Goal: Task Accomplishment & Management: Use online tool/utility

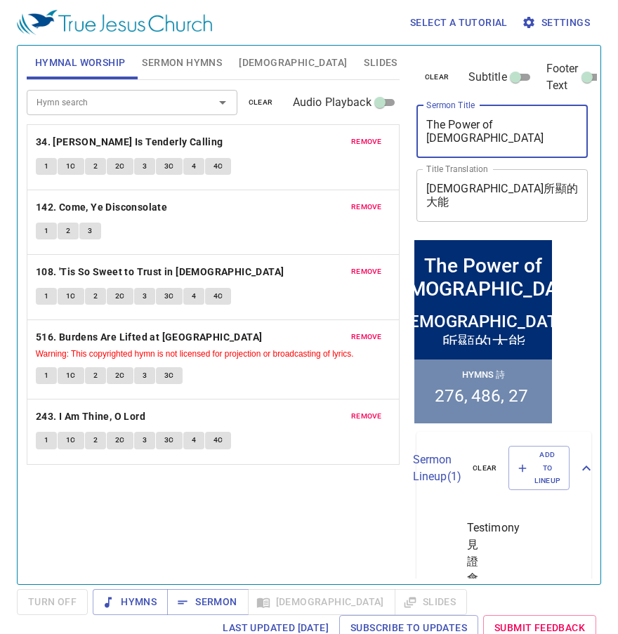
drag, startPoint x: 551, startPoint y: 126, endPoint x: 421, endPoint y: 124, distance: 129.8
click at [421, 124] on div "The Power of Jesus x Sermon Title" at bounding box center [502, 131] width 172 height 53
paste textarea "Five W's of Prayer"
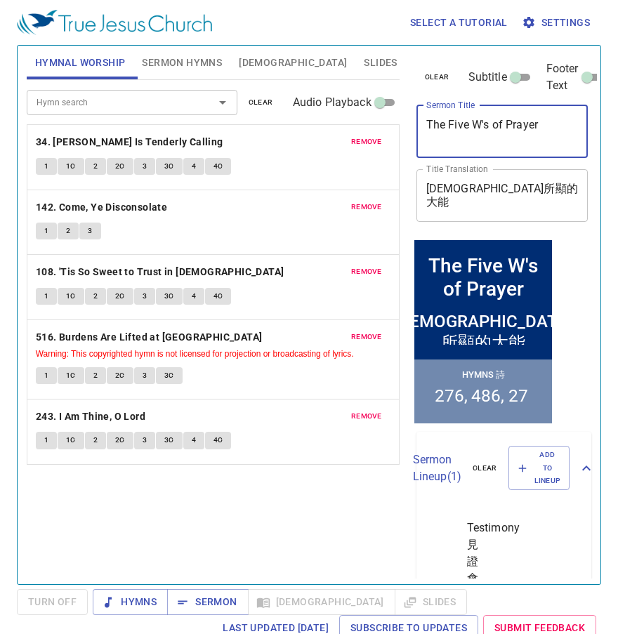
type textarea "The Five W's of Prayer"
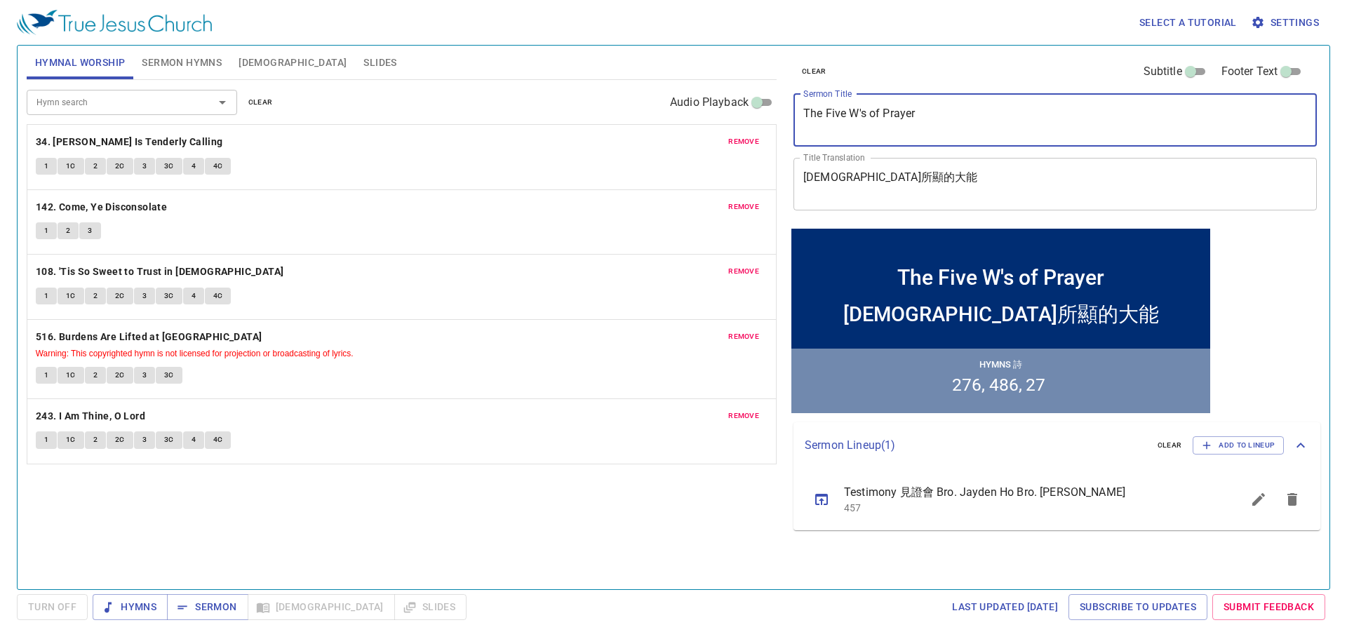
click at [260, 98] on span "clear" at bounding box center [260, 102] width 25 height 13
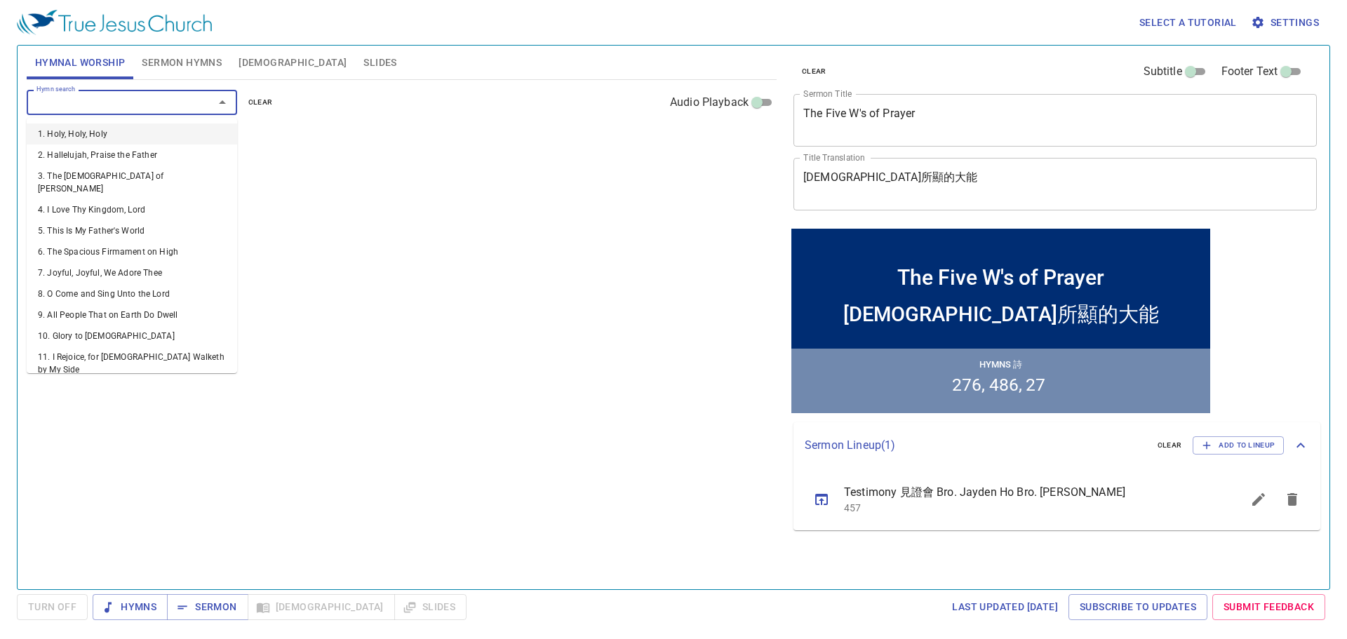
click at [121, 99] on input "Hymn search" at bounding box center [111, 102] width 161 height 16
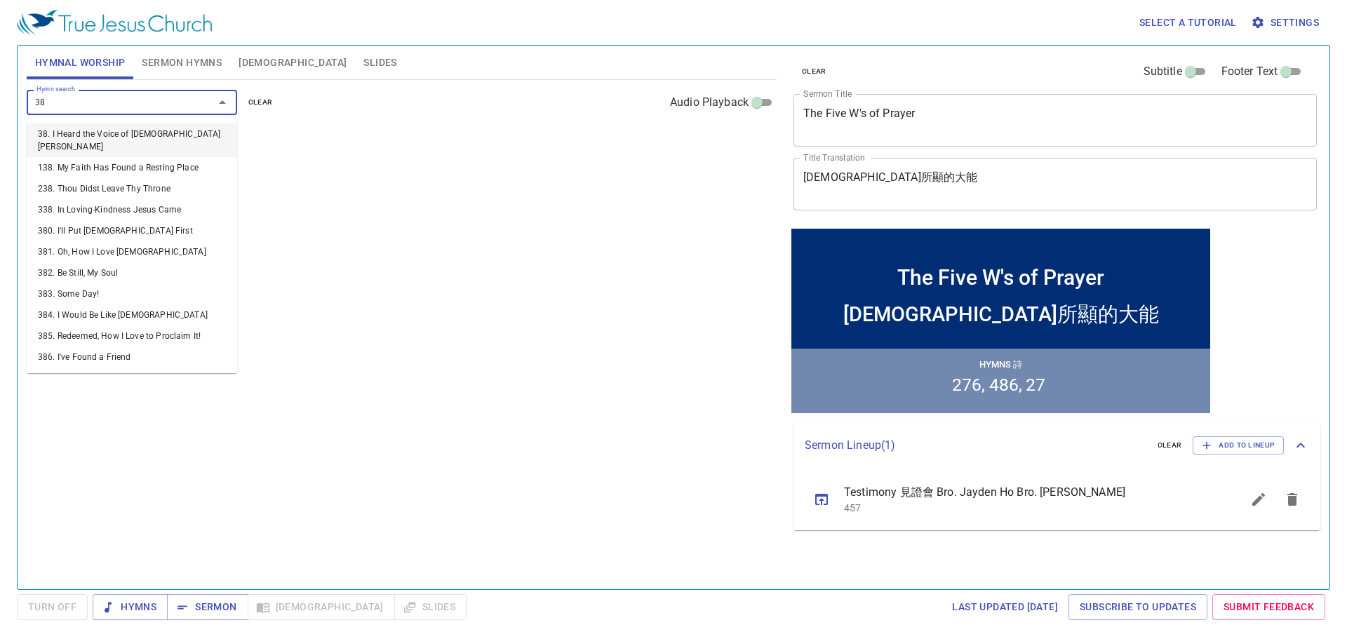
type input "389"
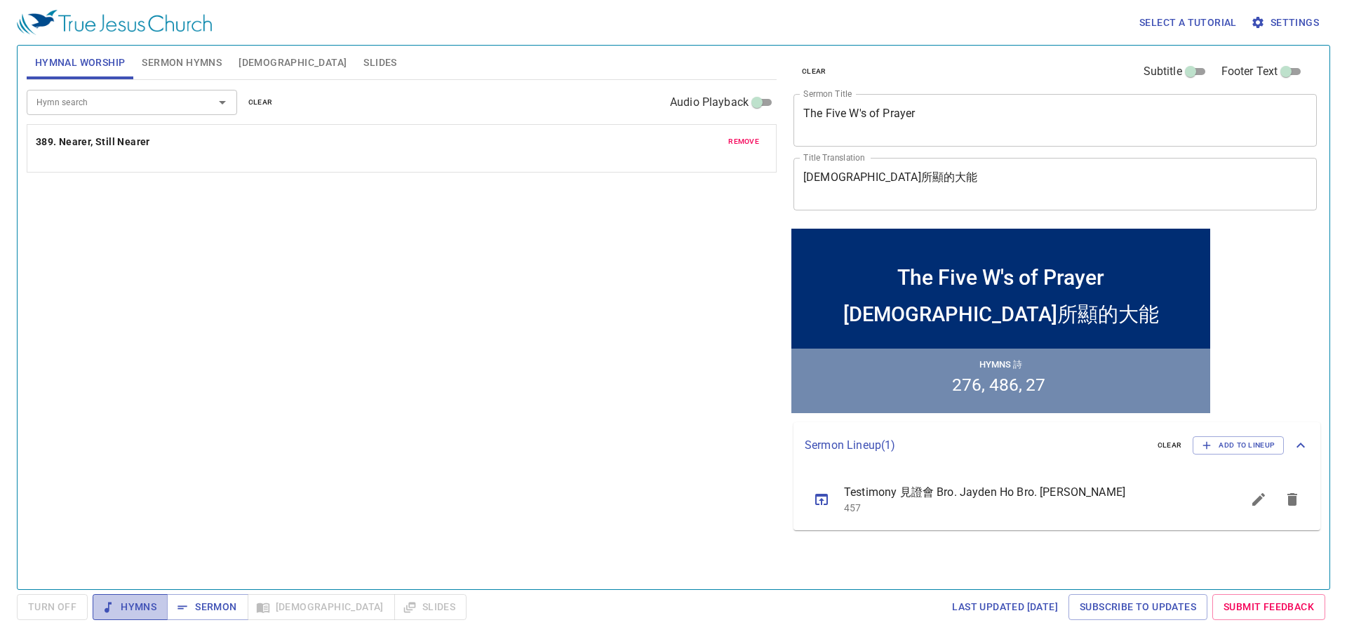
click at [130, 619] on button "Hymns" at bounding box center [130, 607] width 75 height 26
click at [40, 168] on button "1" at bounding box center [46, 166] width 21 height 17
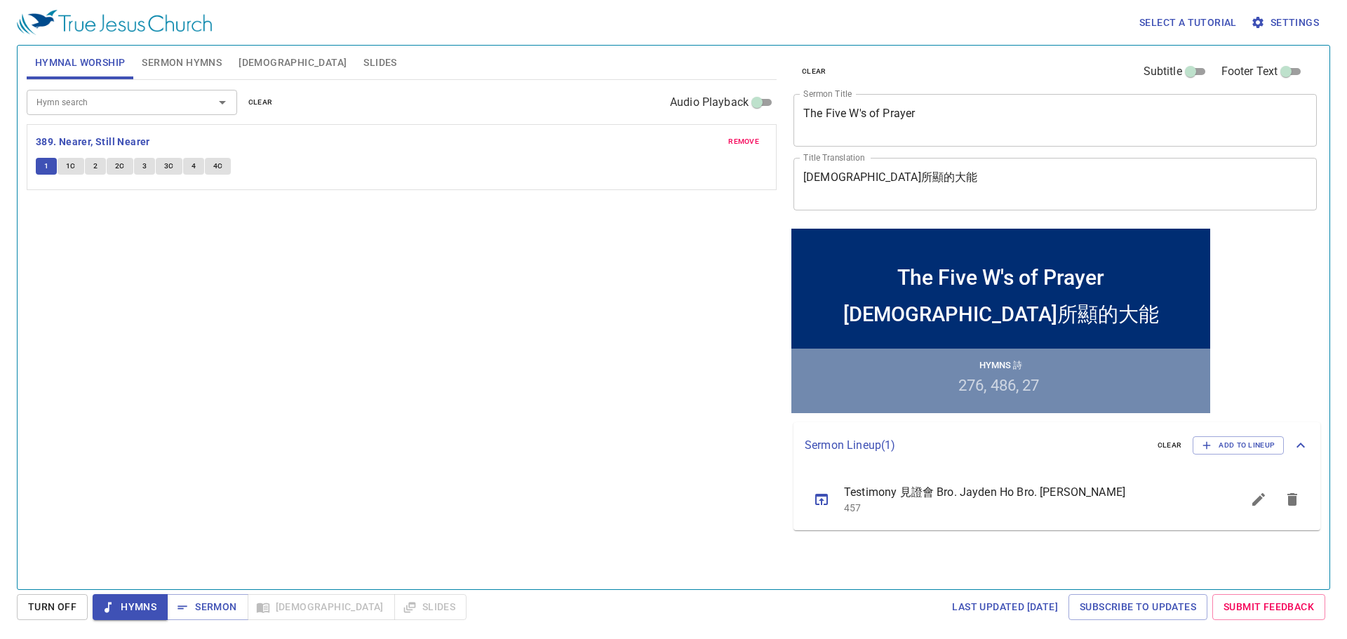
click at [137, 107] on input "Hymn search" at bounding box center [111, 102] width 161 height 16
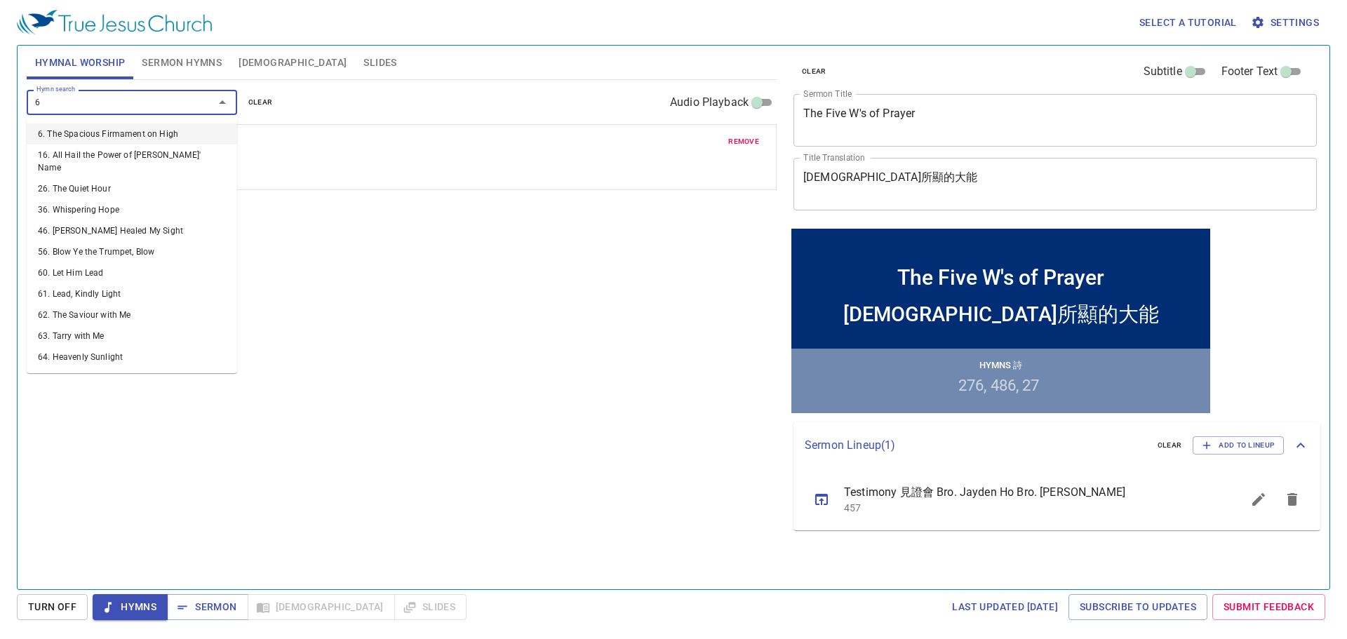
type input "67"
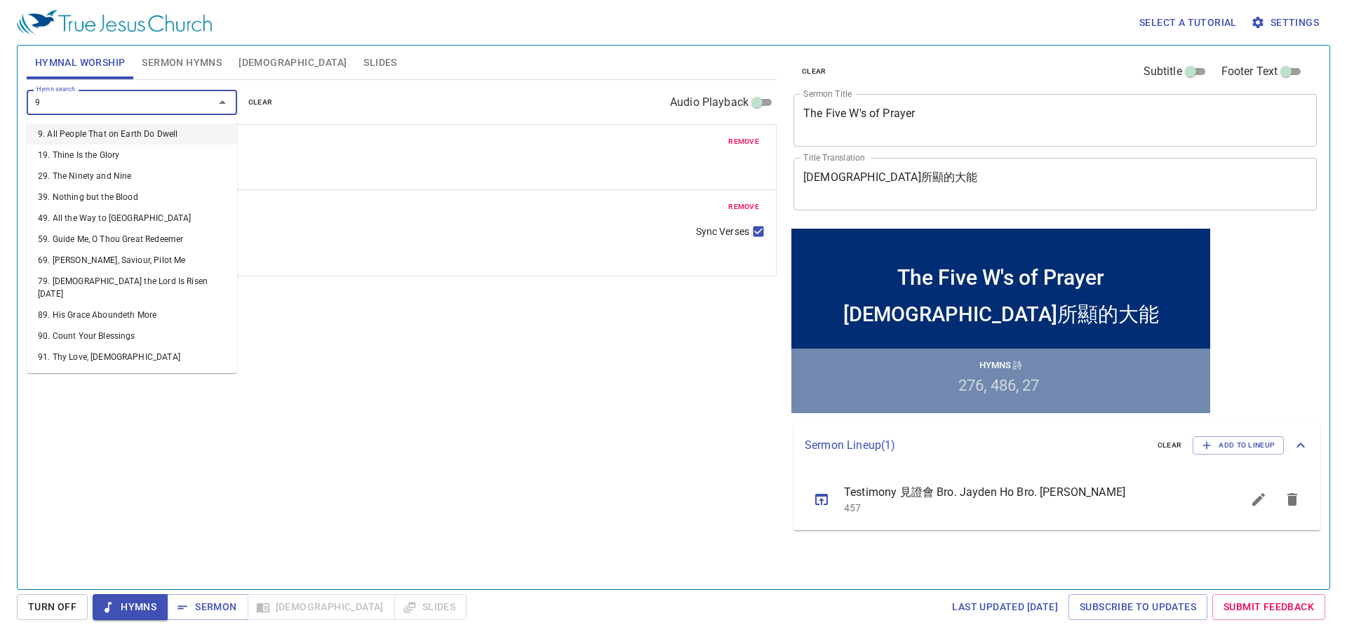
type input "95"
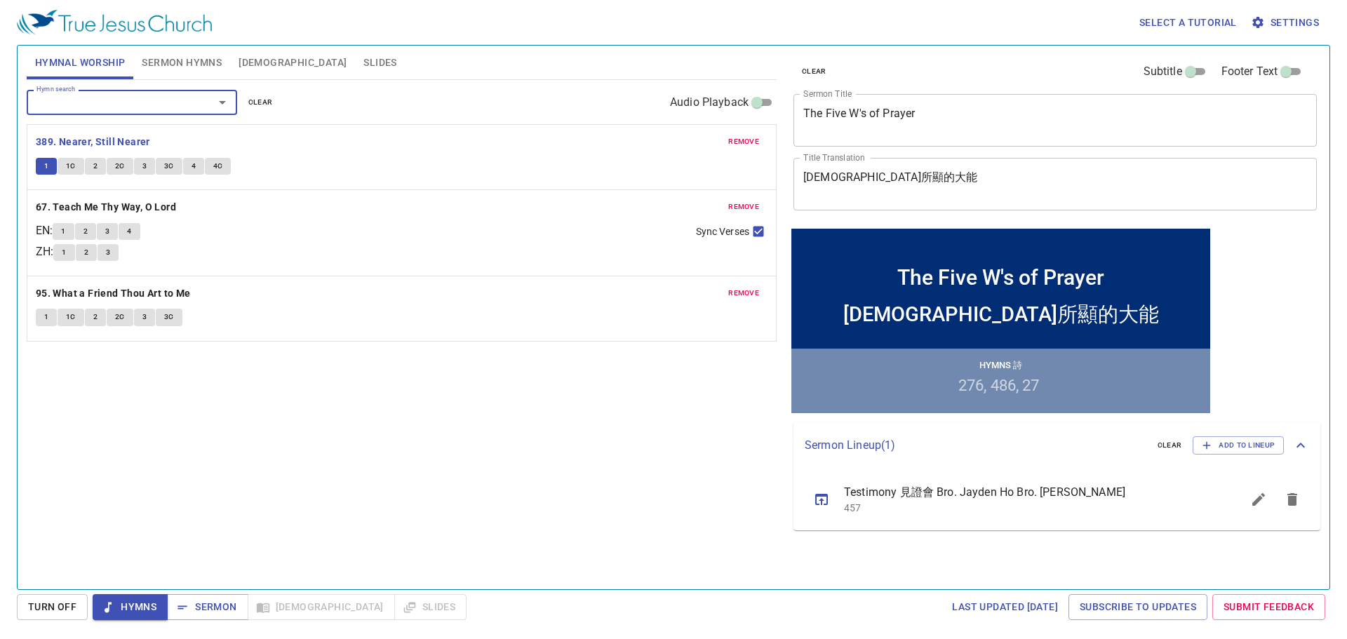
click at [140, 108] on input "Hymn search" at bounding box center [111, 102] width 161 height 16
type input "234A"
click at [143, 107] on input "Hymn search" at bounding box center [111, 102] width 161 height 16
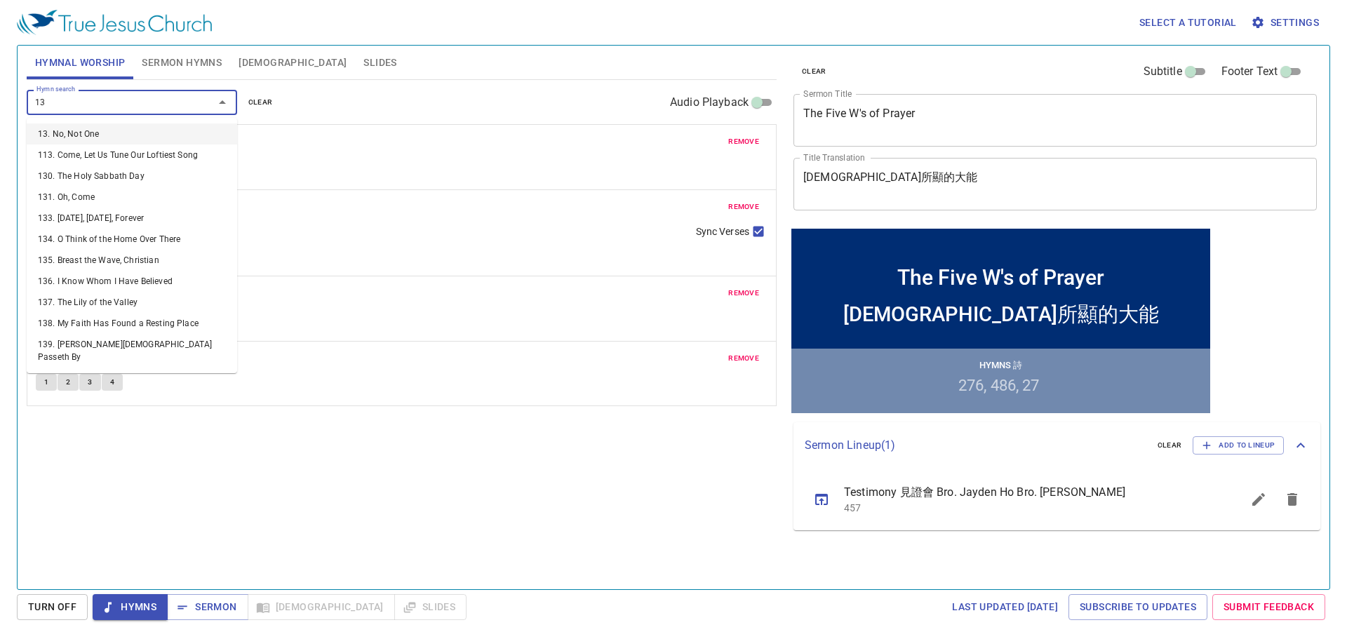
type input "136"
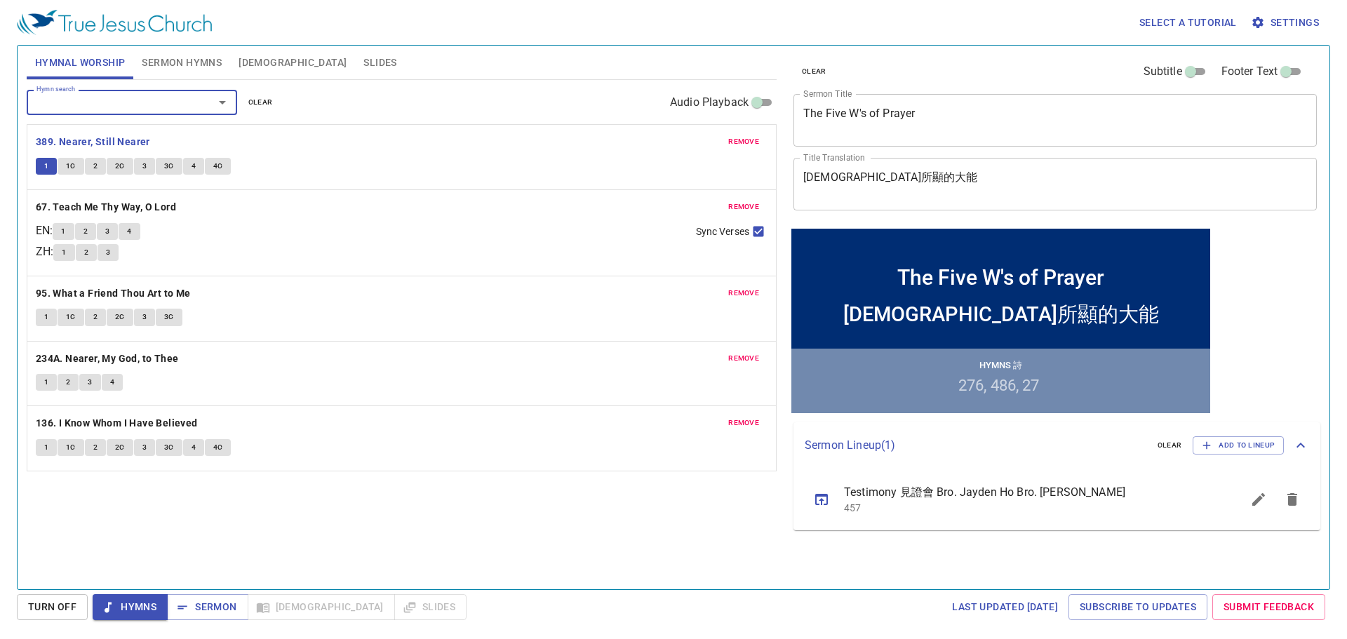
click at [71, 168] on span "1C" at bounding box center [71, 166] width 10 height 13
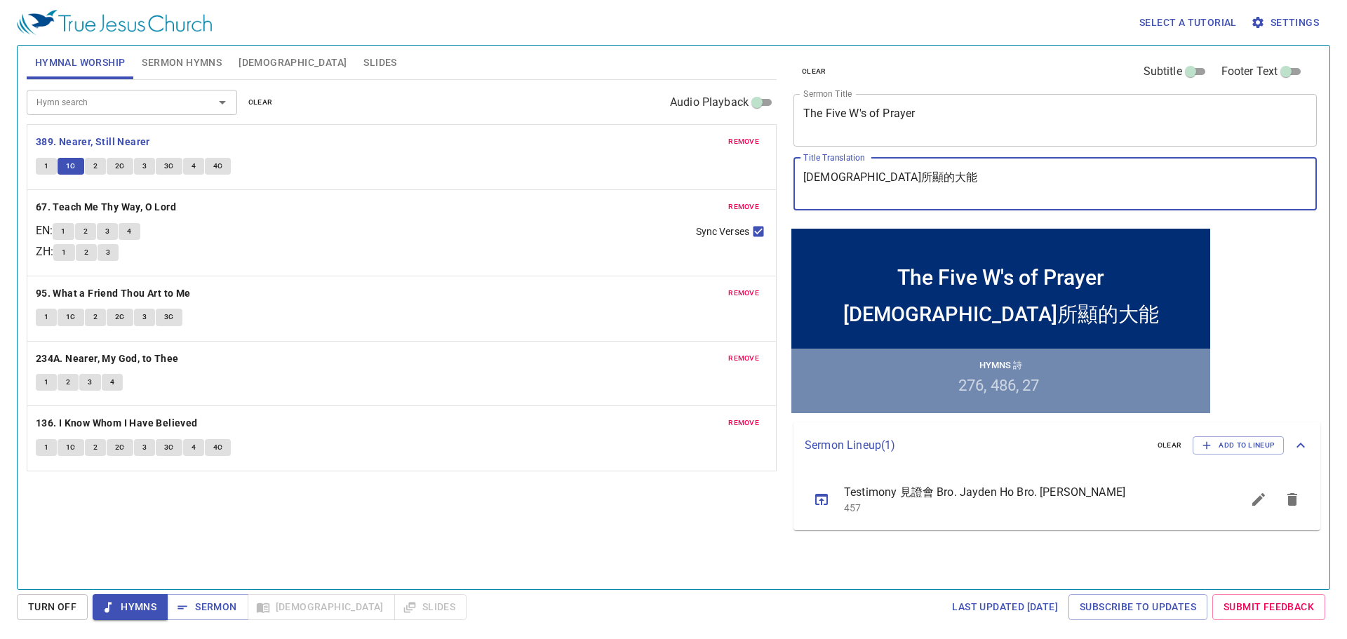
drag, startPoint x: 898, startPoint y: 182, endPoint x: 773, endPoint y: 184, distance: 125.6
click at [617, 184] on div "Hymnal Worship Sermon Hymns Bible Slides Hymn search Hymn search clear Audio Pl…" at bounding box center [673, 312] width 1305 height 544
paste textarea "禱告的五問原則"
type textarea "禱告的五問原則"
click at [93, 164] on span "2" at bounding box center [95, 166] width 4 height 13
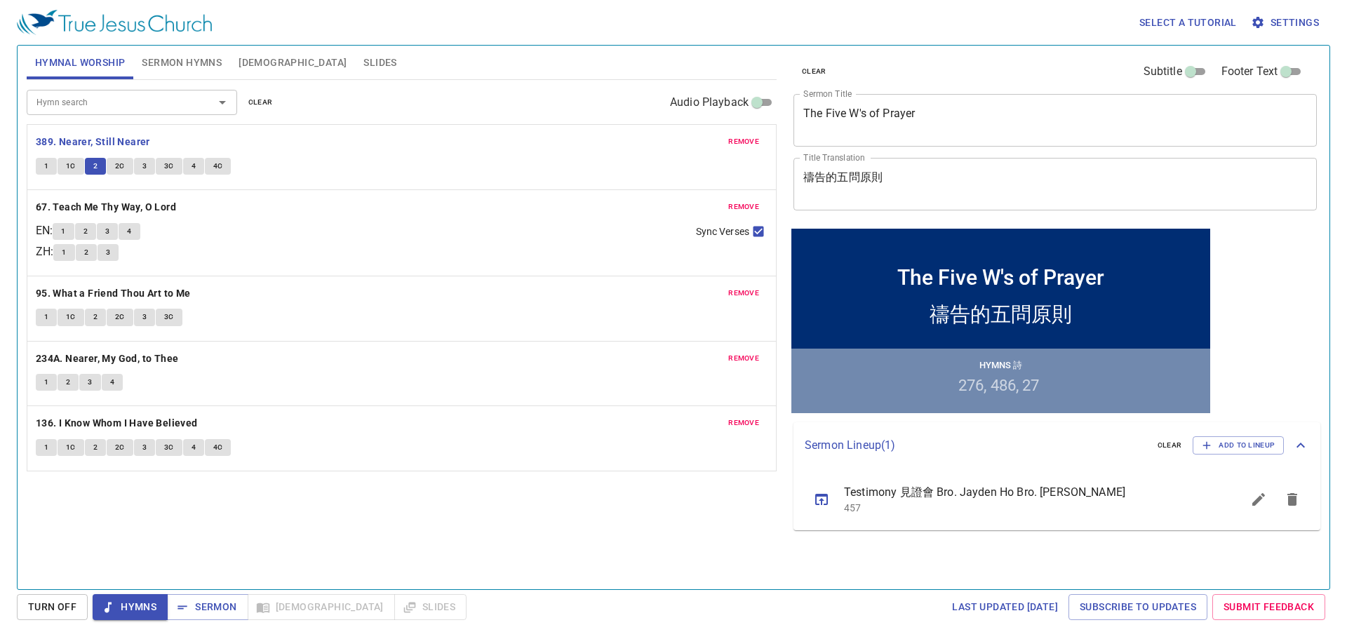
click at [201, 60] on span "Sermon Hymns" at bounding box center [182, 63] width 80 height 18
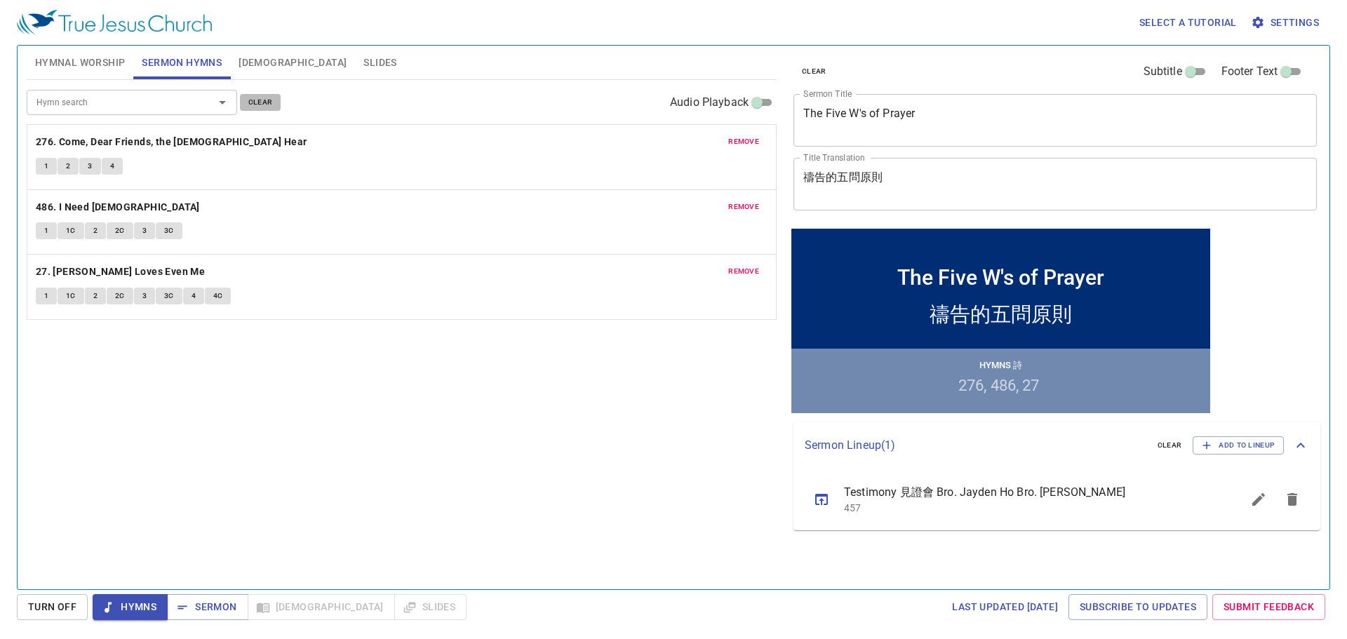
click at [264, 104] on span "clear" at bounding box center [260, 102] width 25 height 13
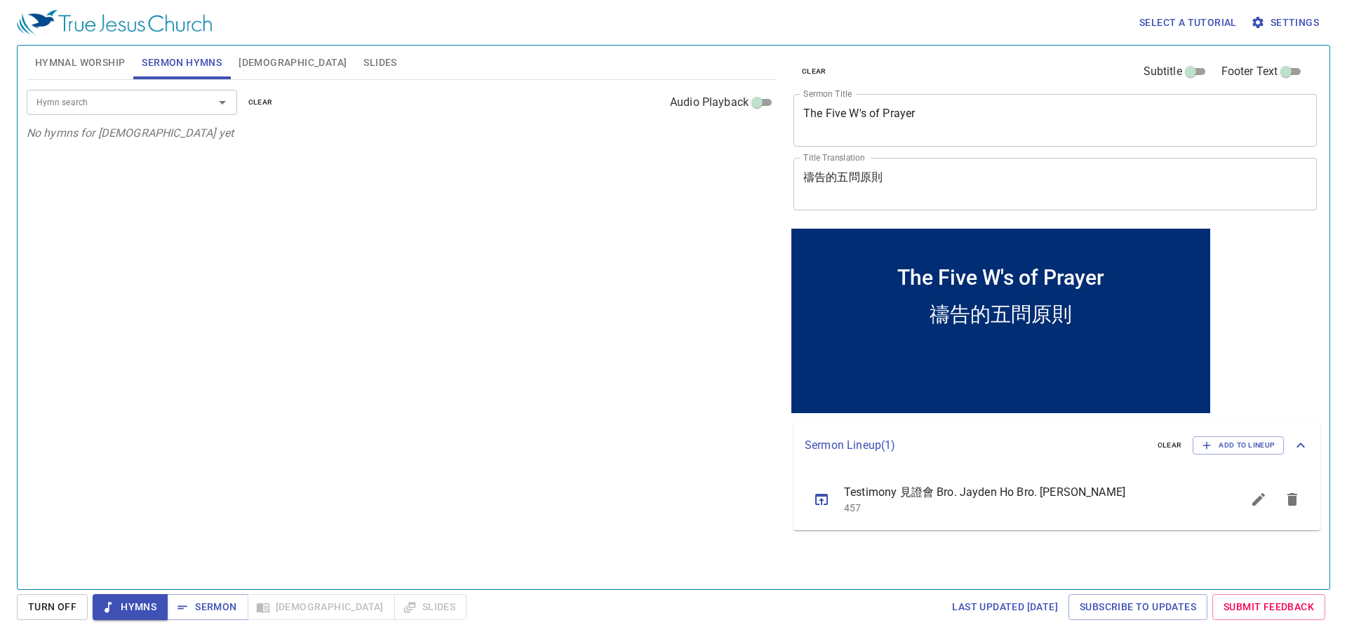
click at [196, 105] on div at bounding box center [212, 103] width 36 height 20
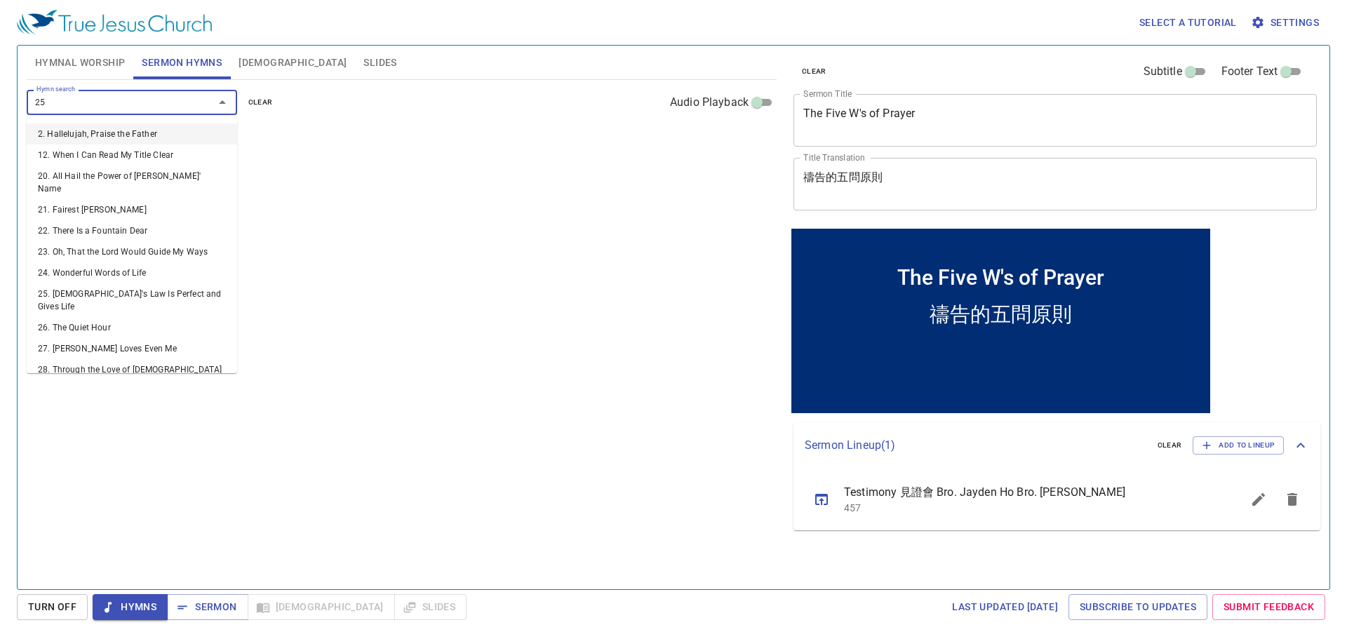
type input "259"
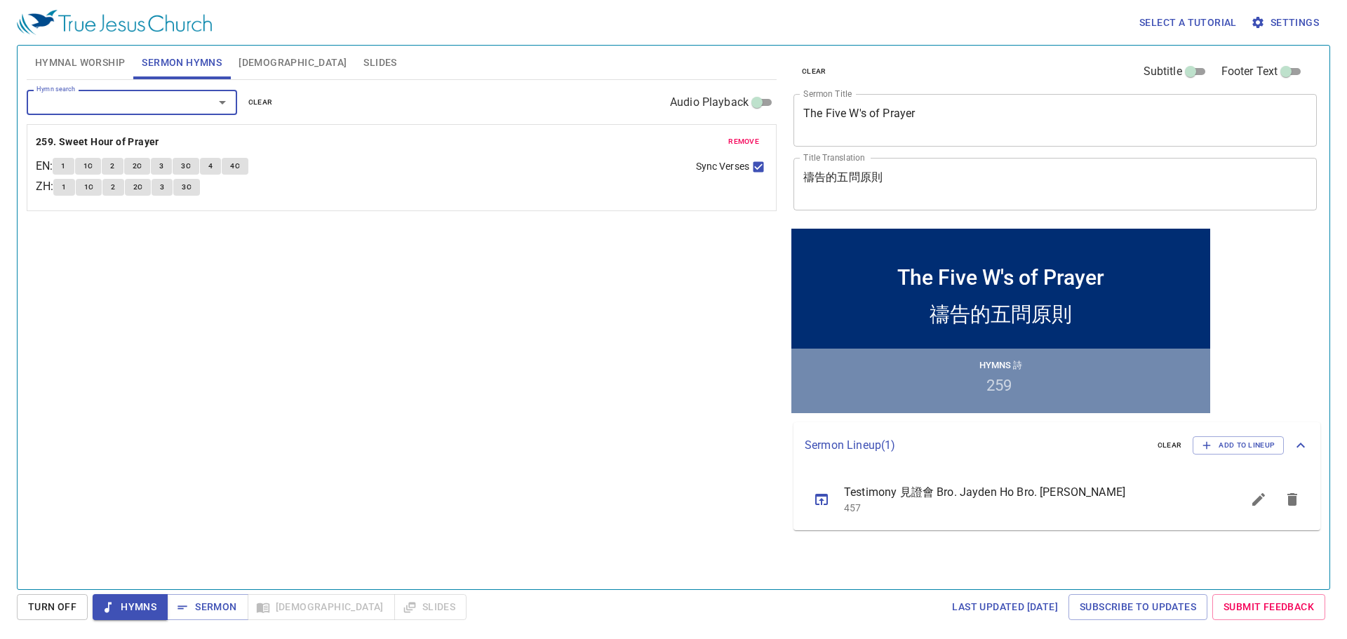
click at [79, 60] on span "Hymnal Worship" at bounding box center [80, 63] width 91 height 18
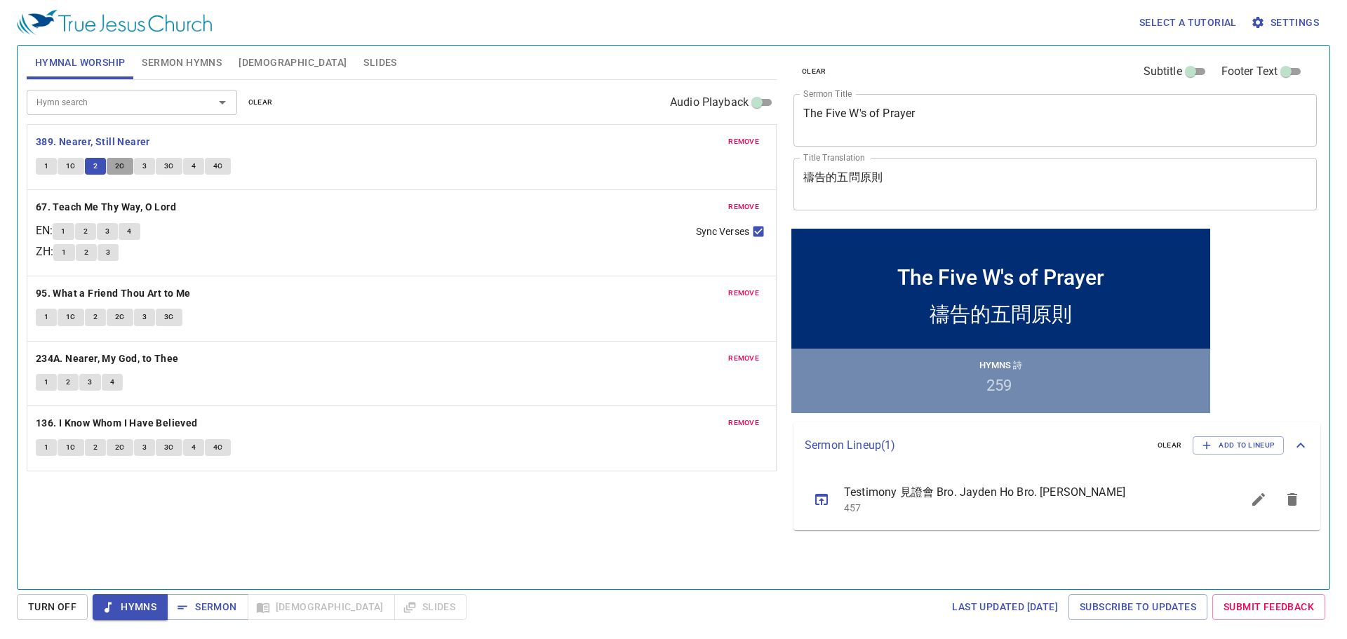
click at [121, 164] on span "2C" at bounding box center [120, 166] width 10 height 13
click at [139, 165] on button "3" at bounding box center [144, 166] width 21 height 17
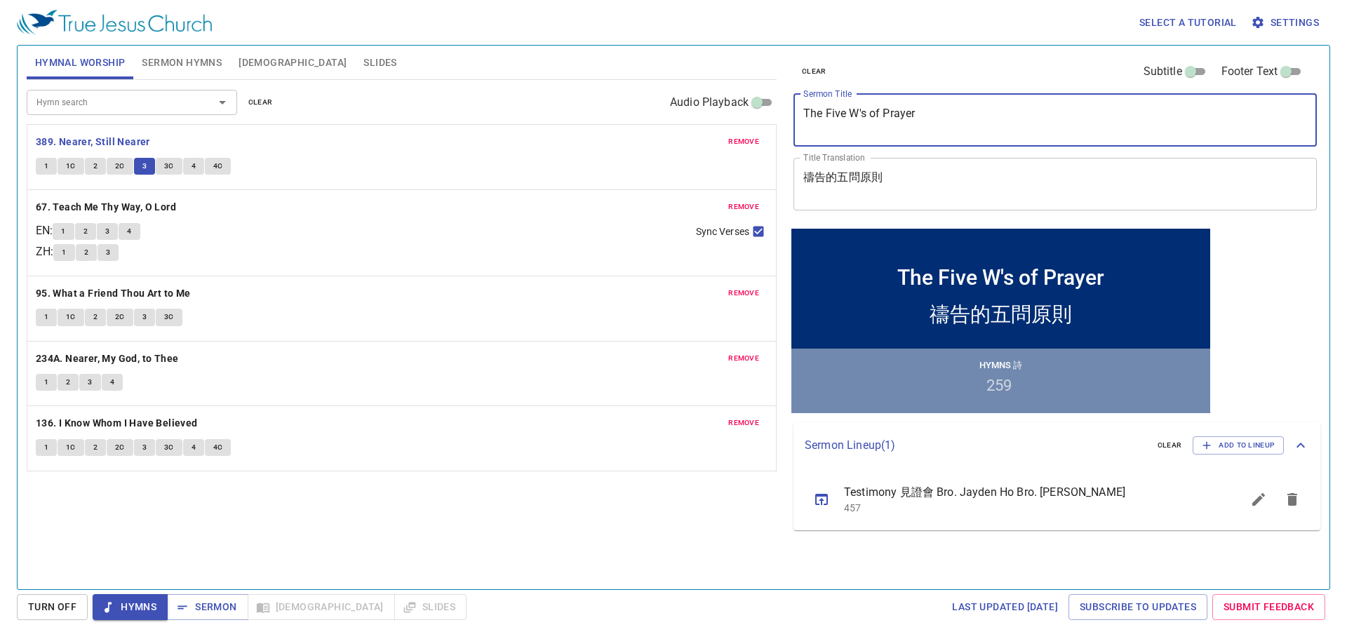
drag, startPoint x: 925, startPoint y: 114, endPoint x: 775, endPoint y: 139, distance: 151.5
click at [617, 139] on div "Hymnal Worship Sermon Hymns Bible Slides Hymn search Hymn search clear Audio Pl…" at bounding box center [673, 312] width 1305 height 544
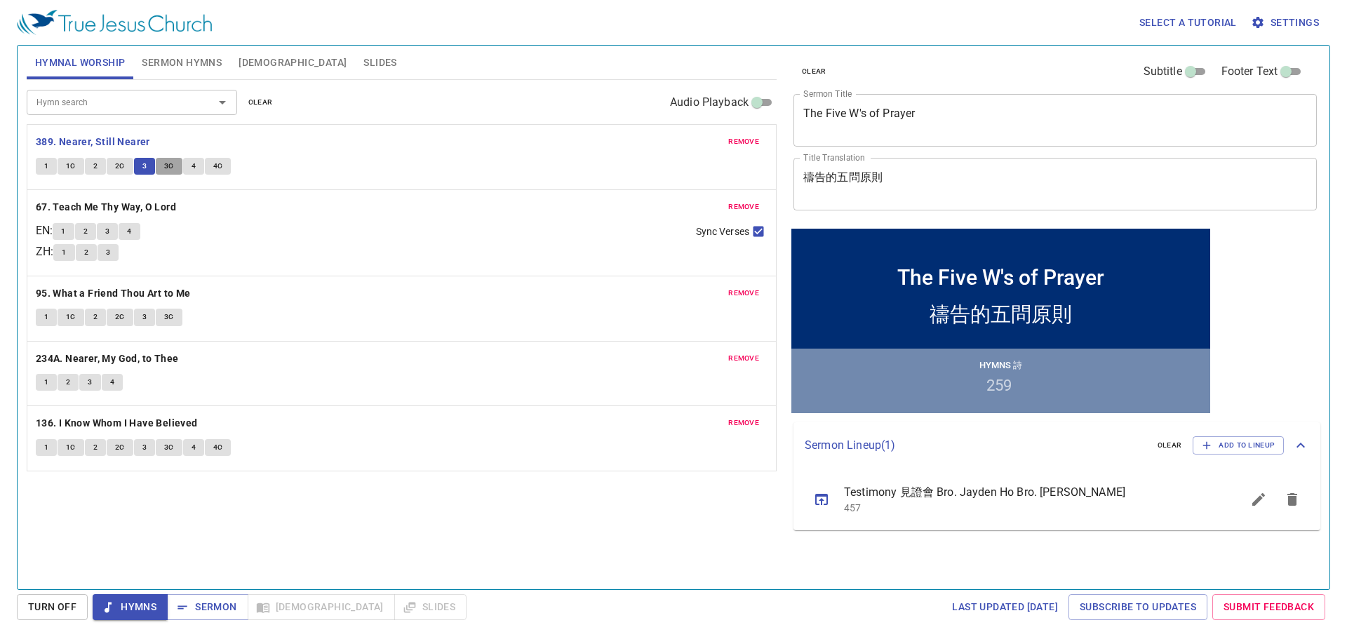
click at [165, 163] on span "3C" at bounding box center [169, 166] width 10 height 13
click at [192, 168] on span "4" at bounding box center [194, 166] width 4 height 13
click at [223, 166] on button "4C" at bounding box center [218, 166] width 27 height 17
click at [142, 208] on b "67. Teach Me Thy Way, O Lord" at bounding box center [106, 208] width 140 height 18
click at [65, 233] on span "1" at bounding box center [63, 231] width 4 height 13
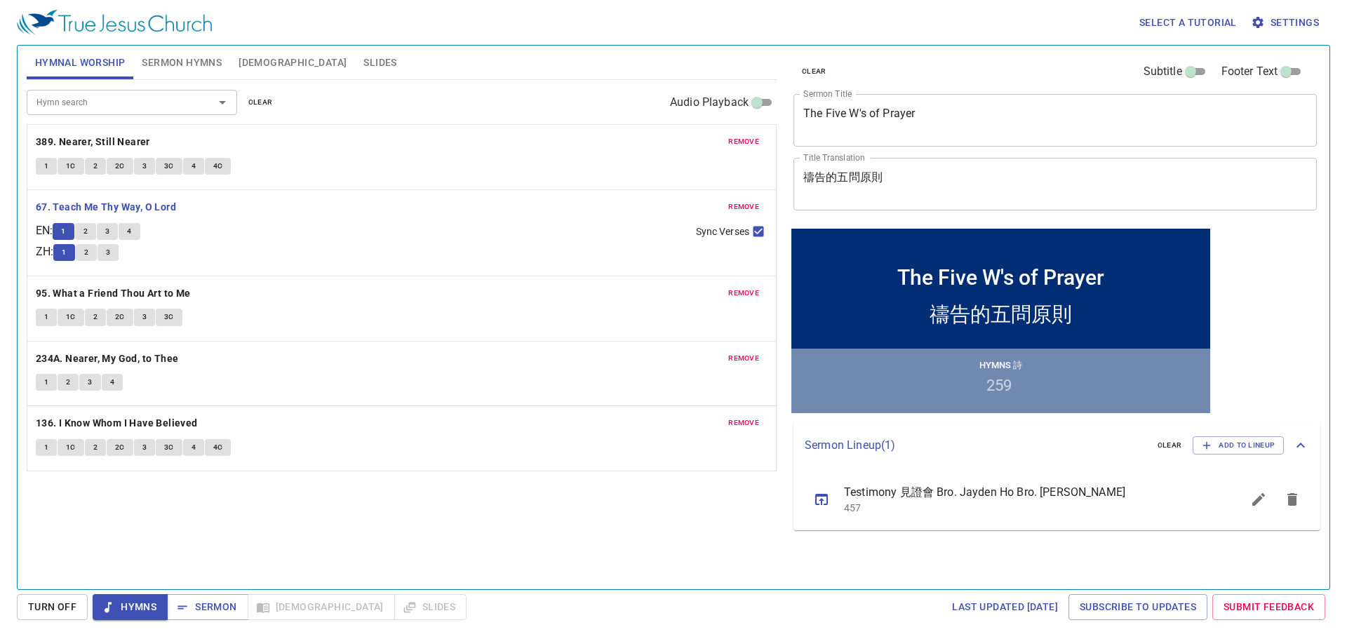
click at [88, 225] on span "2" at bounding box center [86, 231] width 4 height 13
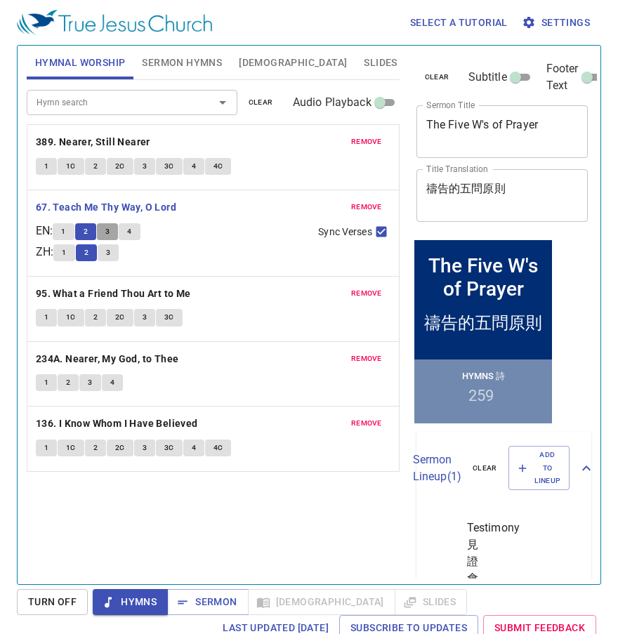
click at [109, 232] on button "3" at bounding box center [107, 231] width 21 height 17
click at [131, 233] on span "4" at bounding box center [129, 231] width 4 height 13
click at [80, 296] on b "95. What a Friend Thou Art to Me" at bounding box center [113, 294] width 155 height 18
click at [46, 314] on span "1" at bounding box center [46, 317] width 4 height 13
click at [62, 319] on button "1C" at bounding box center [71, 317] width 27 height 17
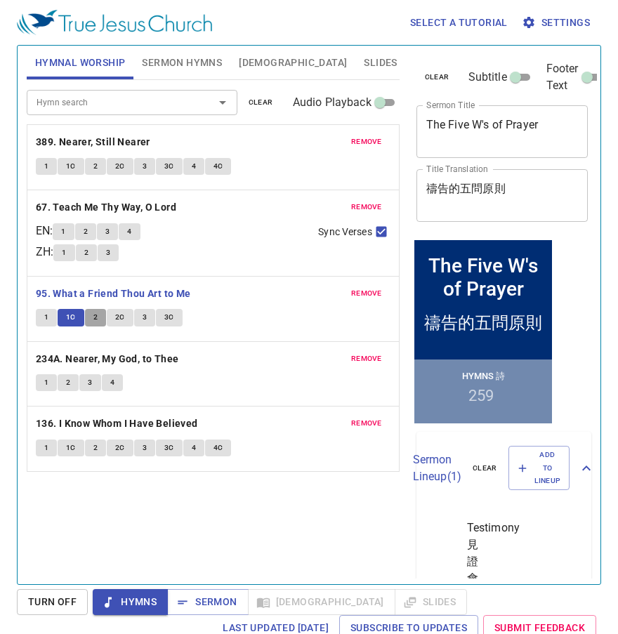
click at [91, 315] on button "2" at bounding box center [95, 317] width 21 height 17
click at [109, 314] on button "2C" at bounding box center [120, 317] width 27 height 17
click at [145, 316] on span "3" at bounding box center [144, 317] width 4 height 13
click at [166, 316] on span "3C" at bounding box center [169, 317] width 10 height 13
click at [99, 359] on b "234A. Nearer, My God, to Thee" at bounding box center [107, 359] width 143 height 18
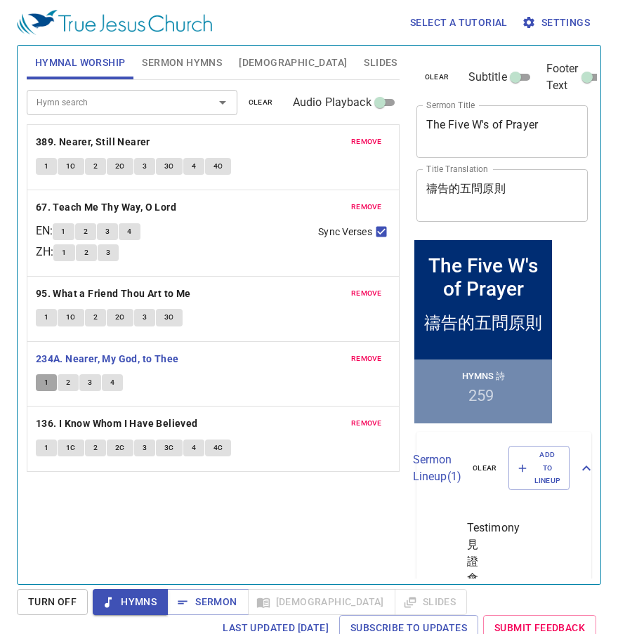
click at [45, 379] on span "1" at bounding box center [46, 382] width 4 height 13
click at [67, 385] on span "2" at bounding box center [68, 382] width 4 height 13
click at [90, 383] on span "3" at bounding box center [90, 382] width 4 height 13
click at [469, 121] on textarea "The Five W's of Prayer" at bounding box center [502, 131] width 152 height 27
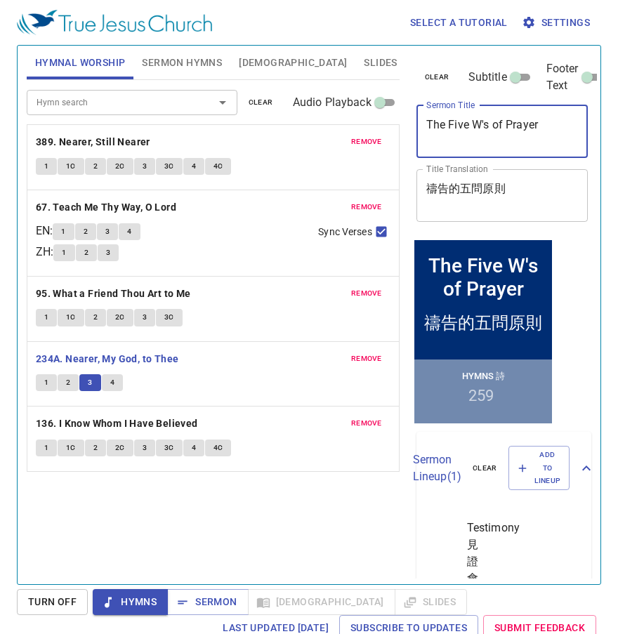
click at [469, 121] on textarea "The Five W's of Prayer" at bounding box center [502, 131] width 152 height 27
click at [114, 388] on span "4" at bounding box center [112, 382] width 4 height 13
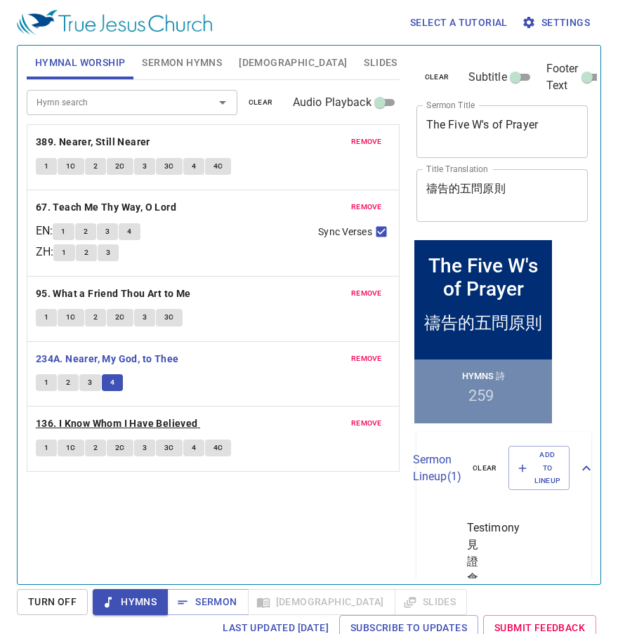
click at [144, 426] on b "136. I Know Whom I Have Believed" at bounding box center [117, 424] width 162 height 18
click at [49, 448] on button "1" at bounding box center [46, 447] width 21 height 17
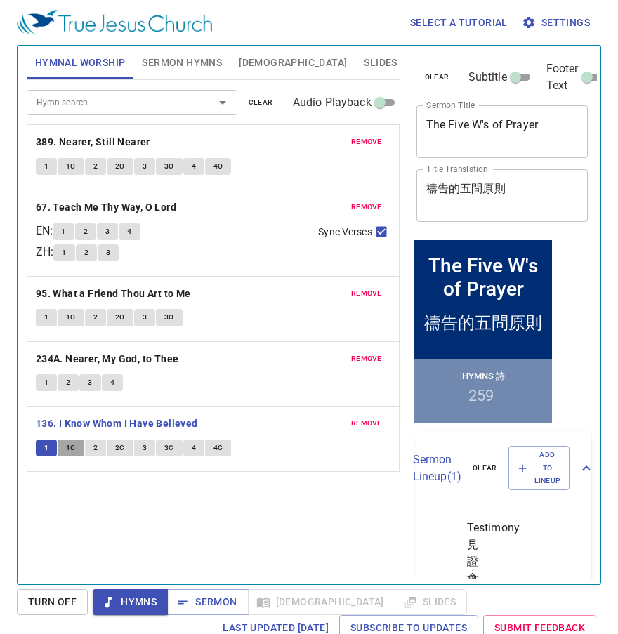
click at [71, 445] on span "1C" at bounding box center [71, 447] width 10 height 13
click at [95, 448] on span "2" at bounding box center [95, 447] width 4 height 13
click at [122, 448] on span "2C" at bounding box center [120, 447] width 10 height 13
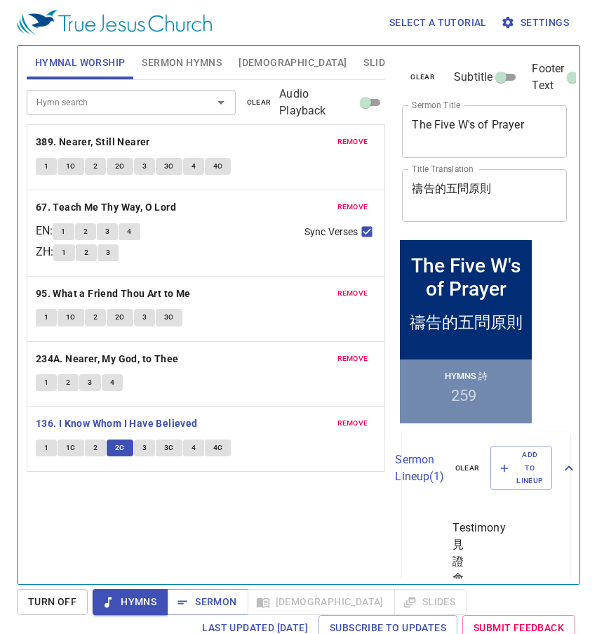
click at [140, 445] on button "3" at bounding box center [144, 447] width 21 height 17
click at [166, 451] on span "3C" at bounding box center [169, 447] width 10 height 13
click at [192, 447] on span "4" at bounding box center [194, 447] width 4 height 13
click at [218, 448] on span "4C" at bounding box center [218, 447] width 10 height 13
click at [218, 598] on span "Sermon" at bounding box center [207, 602] width 58 height 18
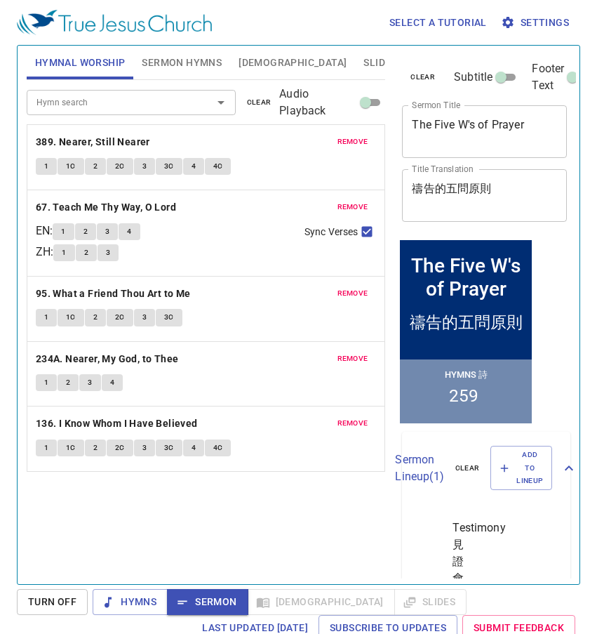
click at [174, 57] on span "Sermon Hymns" at bounding box center [182, 63] width 80 height 18
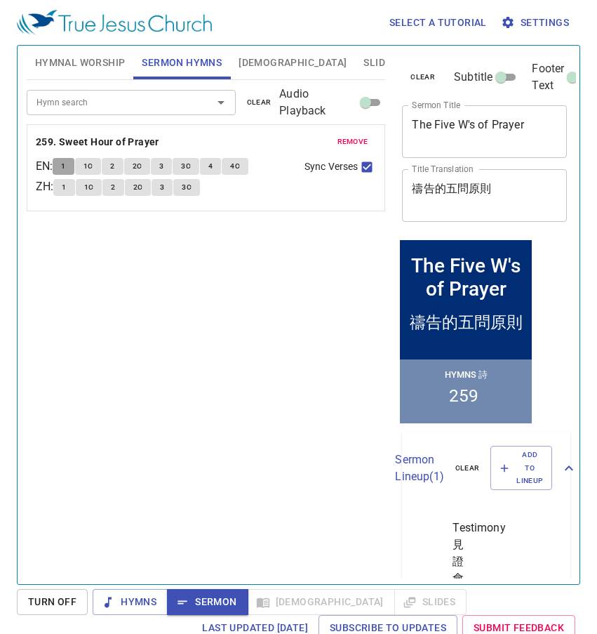
click at [65, 166] on span "1" at bounding box center [63, 166] width 4 height 13
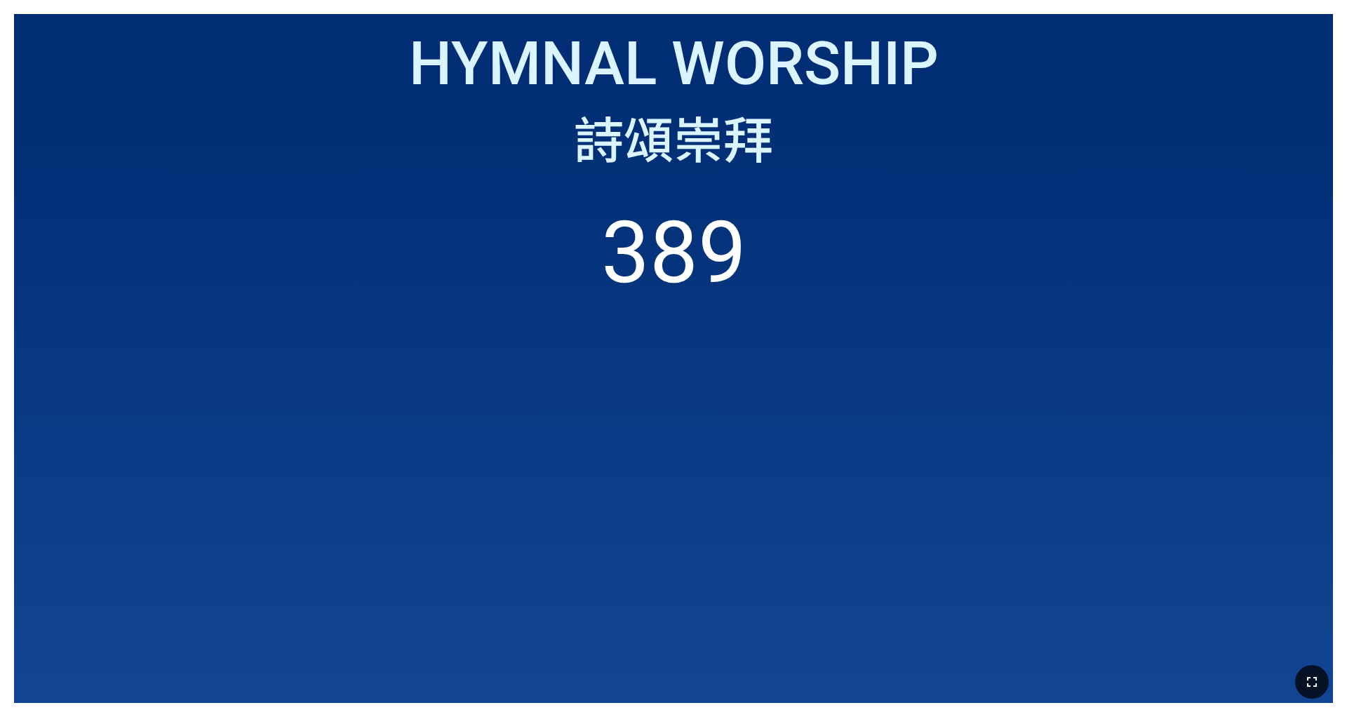
drag, startPoint x: 1311, startPoint y: 685, endPoint x: 1311, endPoint y: 726, distance: 40.7
click at [561, 448] on icon "button" at bounding box center [1312, 682] width 17 height 17
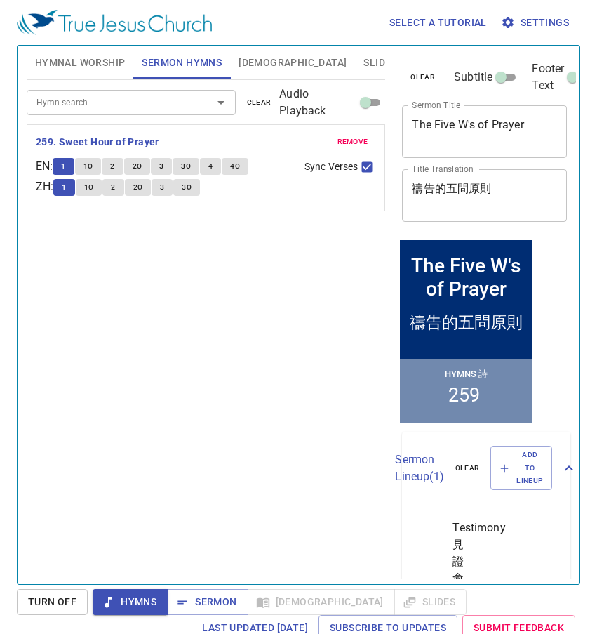
click at [93, 168] on span "1C" at bounding box center [89, 166] width 10 height 13
click at [213, 165] on span "4" at bounding box center [210, 166] width 4 height 13
click at [239, 165] on span "4C" at bounding box center [235, 166] width 10 height 13
click at [215, 597] on span "Sermon" at bounding box center [207, 602] width 58 height 18
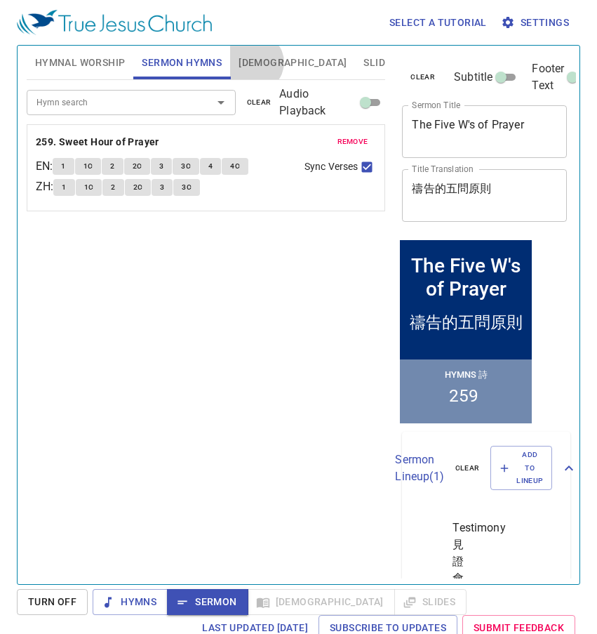
click at [255, 62] on span "Bible" at bounding box center [293, 63] width 108 height 18
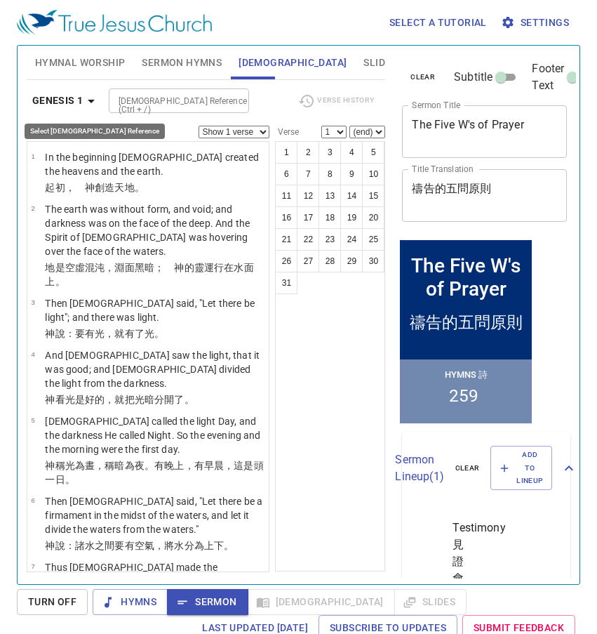
click at [83, 95] on icon "button" at bounding box center [91, 101] width 17 height 17
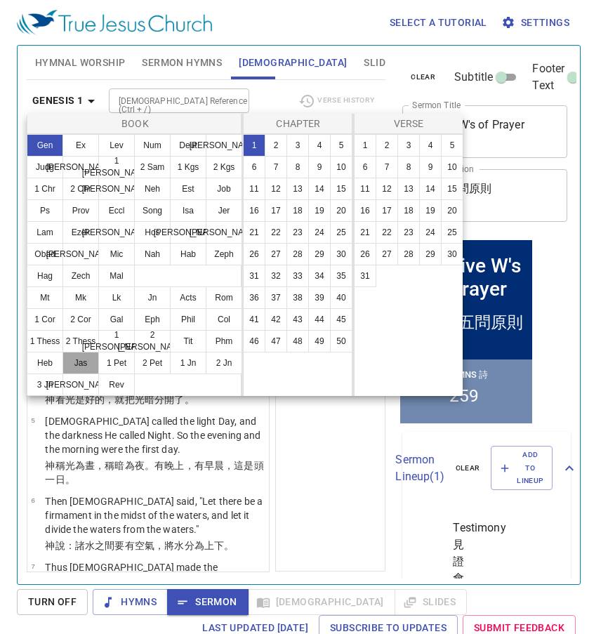
click at [79, 362] on button "Jas" at bounding box center [80, 363] width 36 height 22
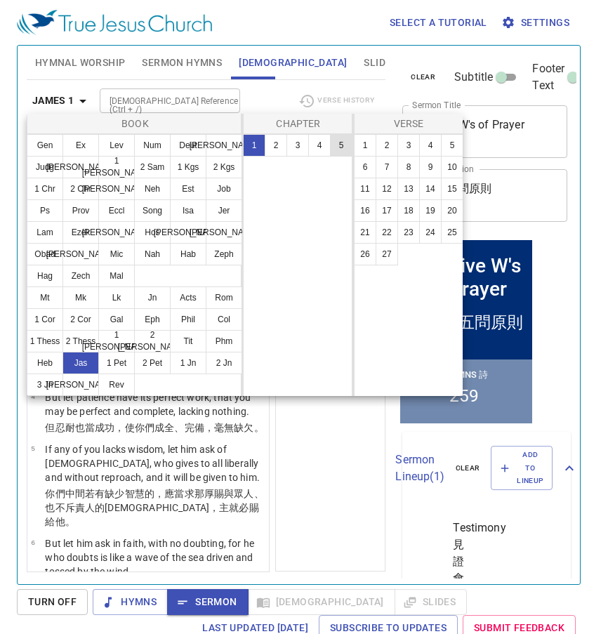
click at [341, 142] on button "5" at bounding box center [341, 145] width 22 height 22
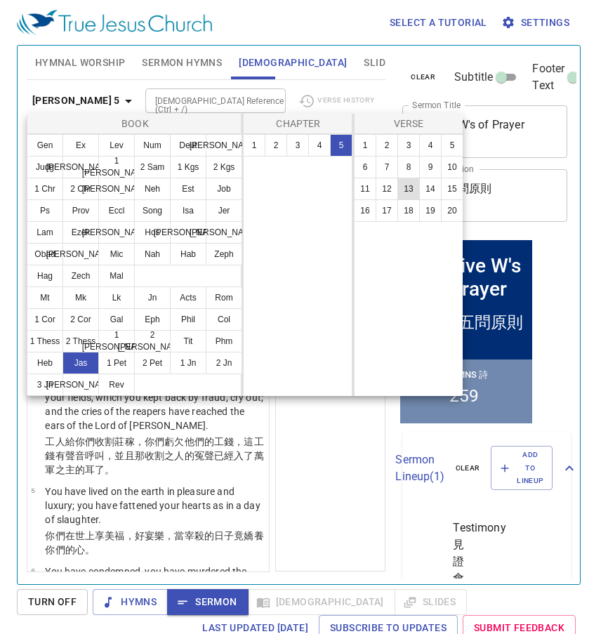
click at [407, 188] on button "13" at bounding box center [408, 189] width 22 height 22
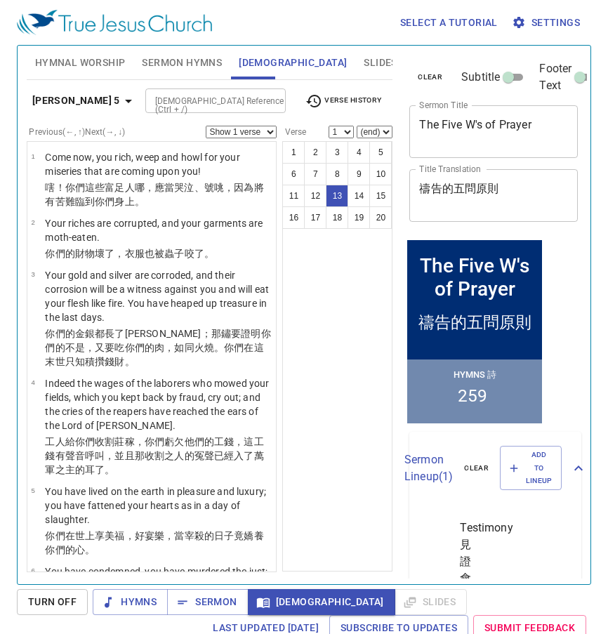
select select "13"
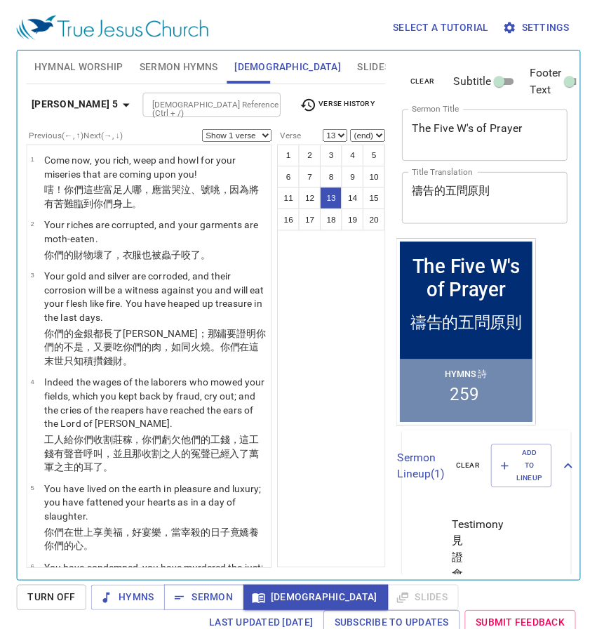
scroll to position [855, 0]
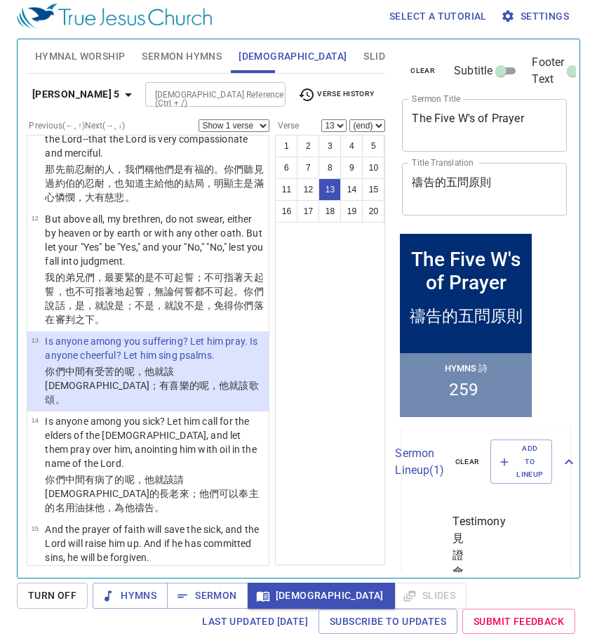
click at [251, 126] on select "Show 1 verse Show 2 verses Show 3 verses Show 4 verses Show 5 verses" at bounding box center [234, 125] width 71 height 13
select select "2"
click at [199, 119] on select "Show 1 verse Show 2 verses Show 3 verses Show 4 verses Show 5 verses" at bounding box center [234, 125] width 71 height 13
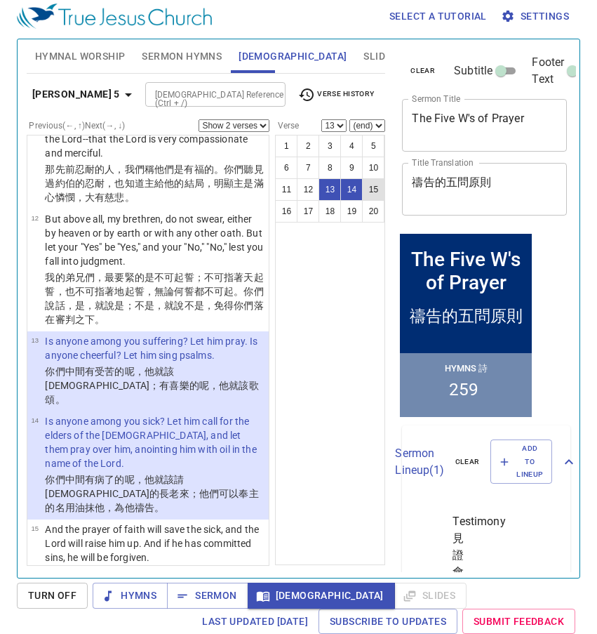
click at [373, 189] on button "15" at bounding box center [373, 189] width 22 height 22
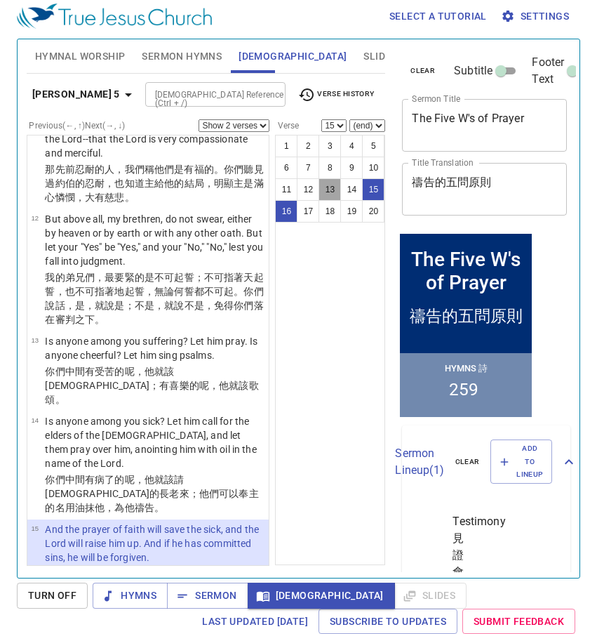
click at [330, 187] on button "13" at bounding box center [330, 189] width 22 height 22
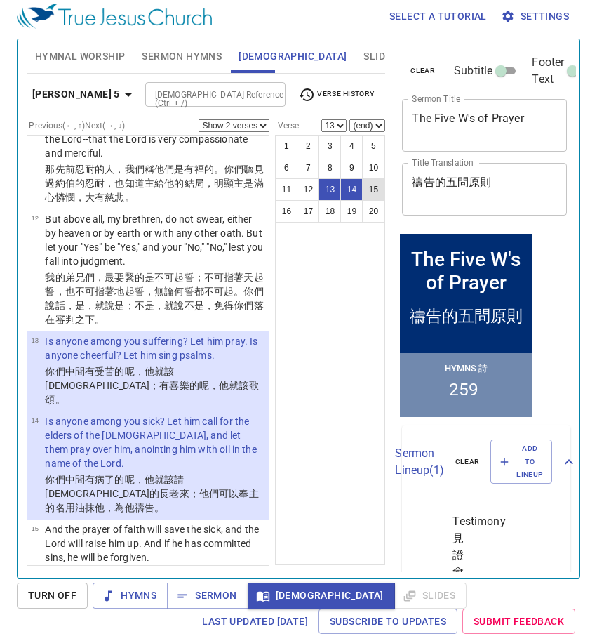
click at [375, 187] on button "15" at bounding box center [373, 189] width 22 height 22
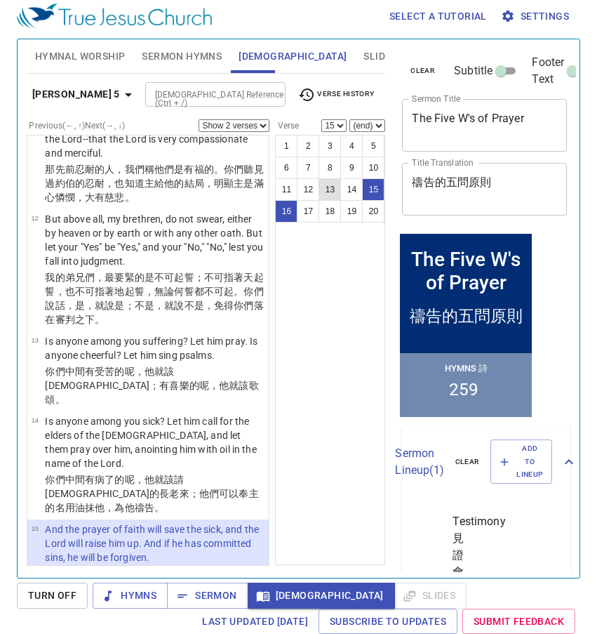
click at [328, 187] on button "13" at bounding box center [330, 189] width 22 height 22
select select "13"
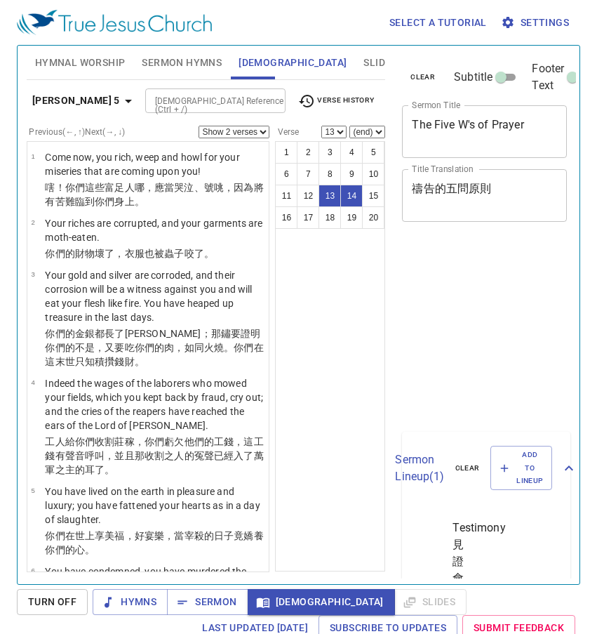
select select "2"
select select "13"
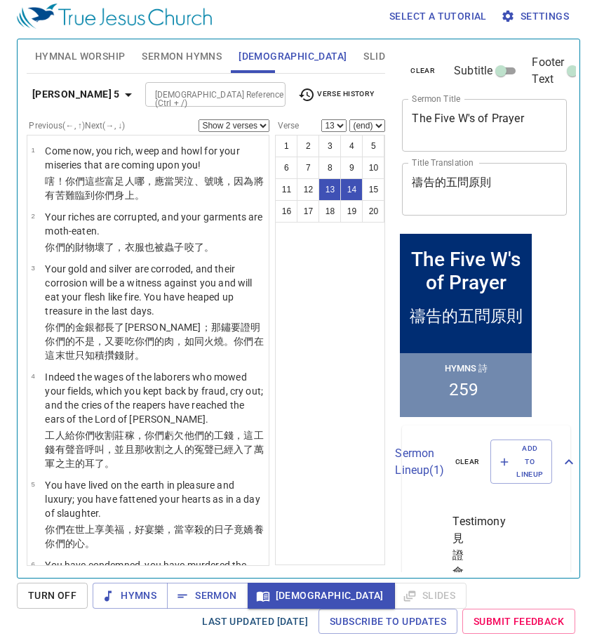
scroll to position [855, 0]
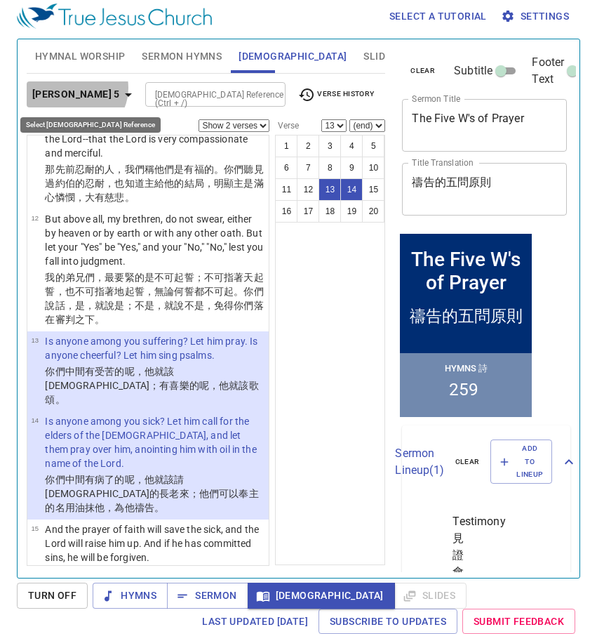
click at [120, 88] on icon "button" at bounding box center [128, 94] width 17 height 17
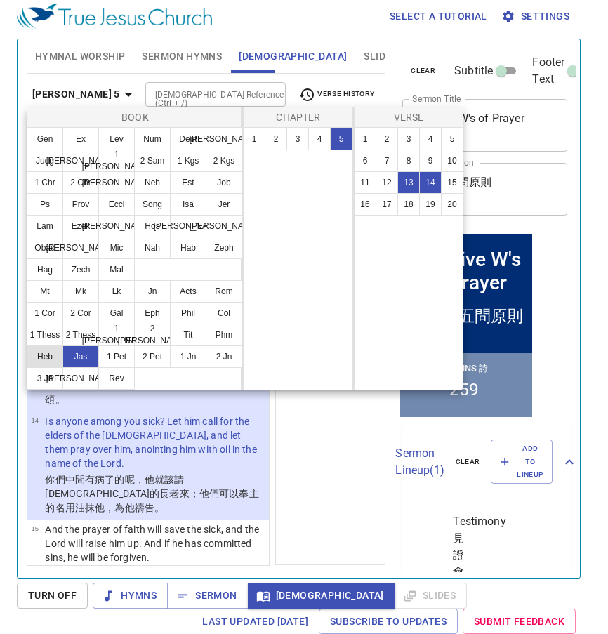
click at [50, 361] on button "Heb" at bounding box center [45, 356] width 36 height 22
select select "1"
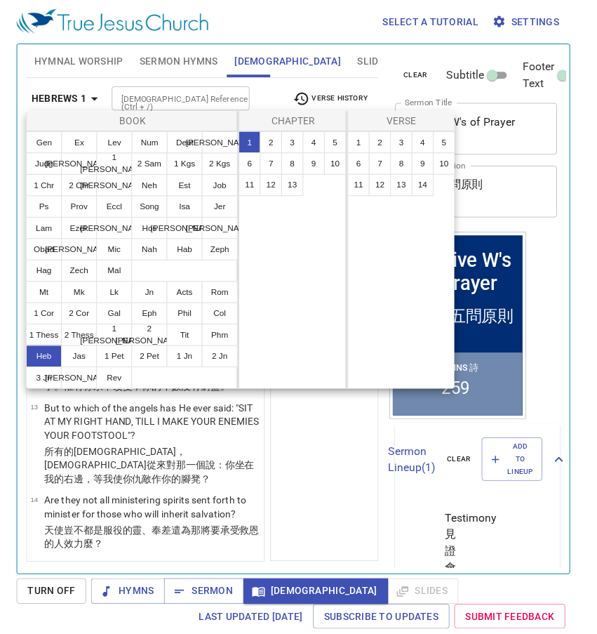
scroll to position [0, 0]
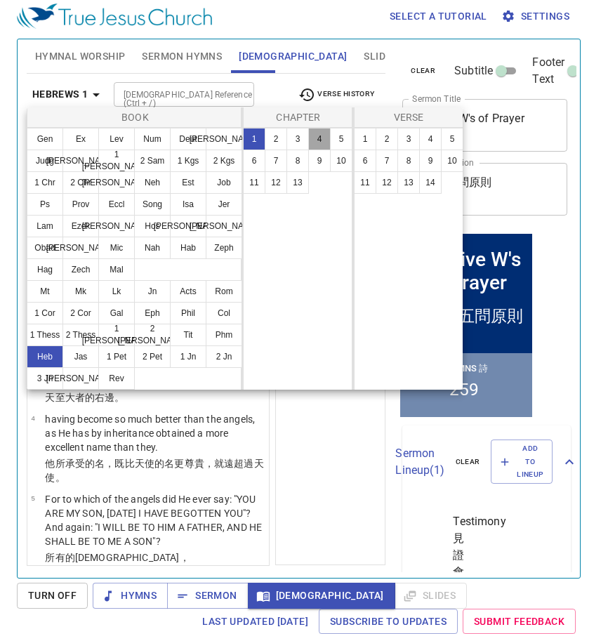
click at [328, 145] on button "4" at bounding box center [319, 139] width 22 height 22
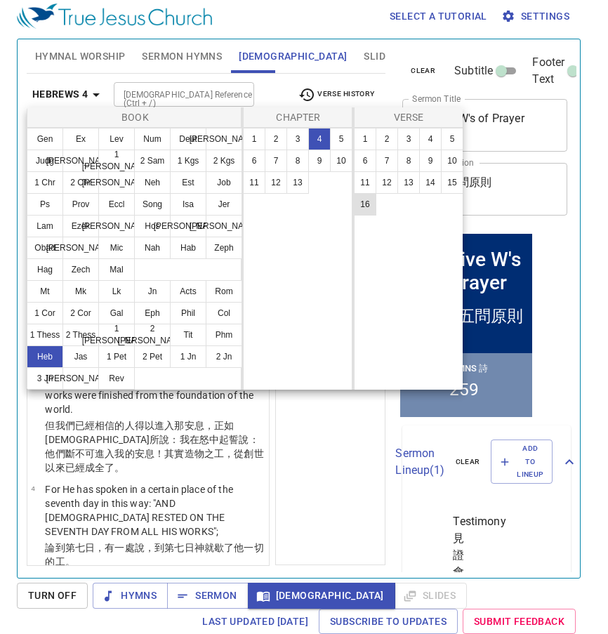
click at [370, 204] on button "16" at bounding box center [365, 204] width 22 height 22
select select "16"
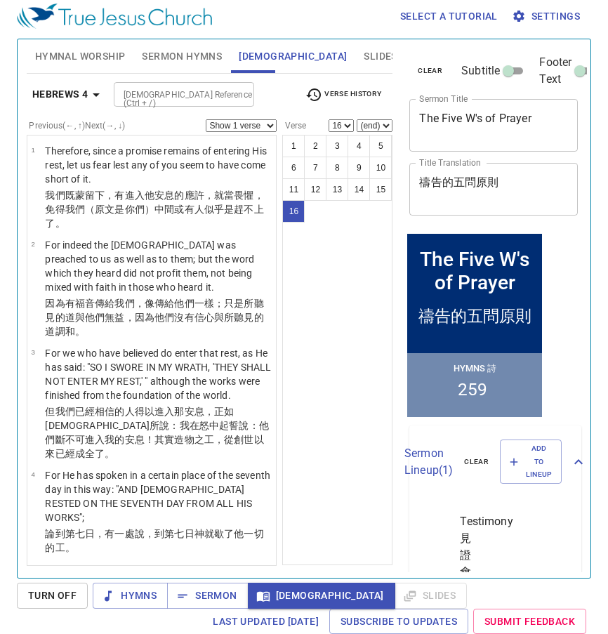
scroll to position [1017, 0]
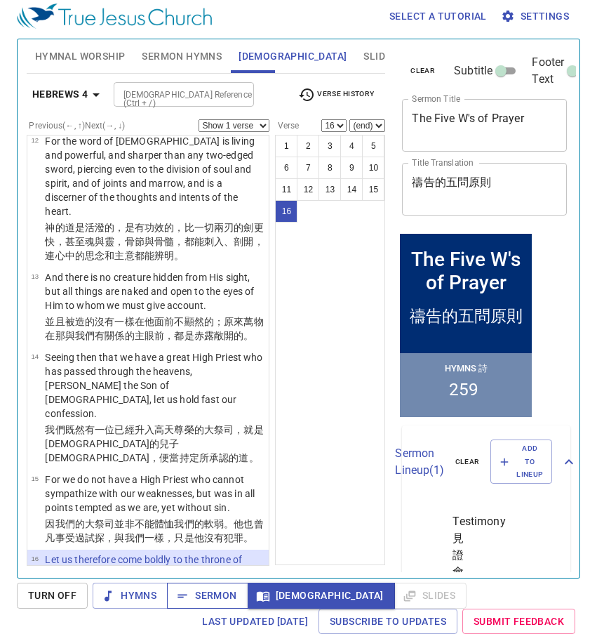
click at [204, 596] on span "Sermon" at bounding box center [207, 596] width 58 height 18
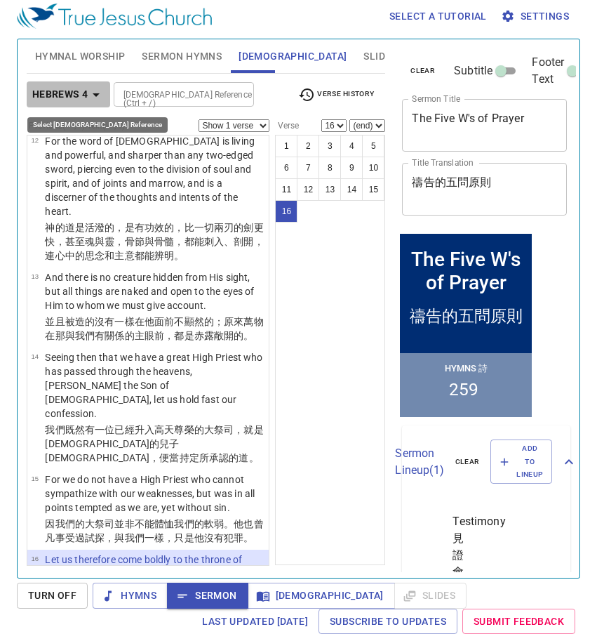
click at [74, 105] on button "Hebrews 4" at bounding box center [69, 94] width 84 height 26
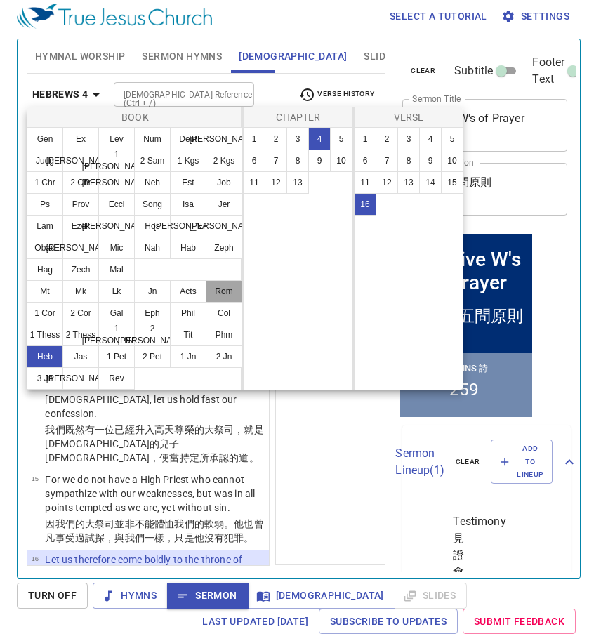
click at [222, 286] on button "Rom" at bounding box center [224, 291] width 36 height 22
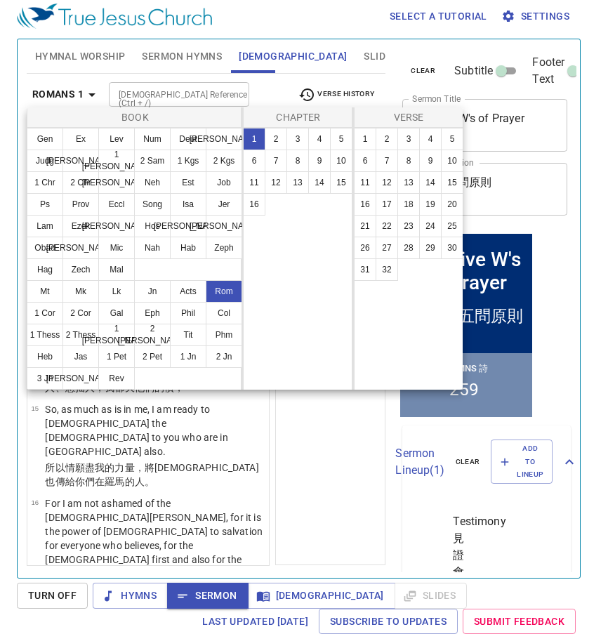
scroll to position [0, 0]
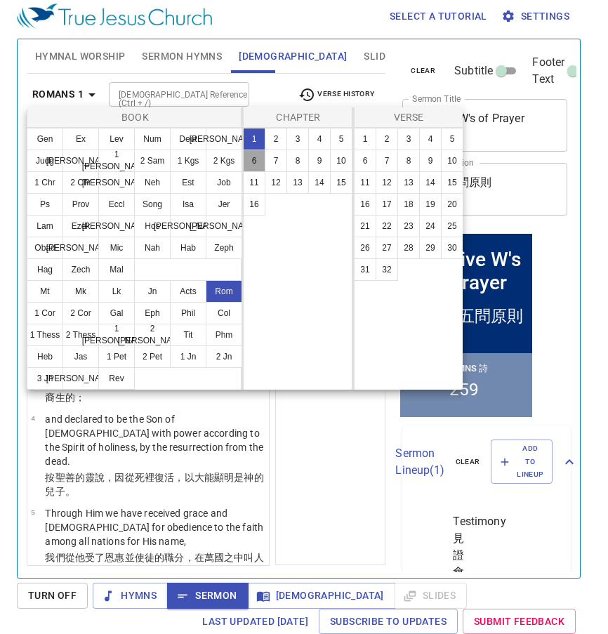
click at [256, 159] on button "6" at bounding box center [254, 160] width 22 height 22
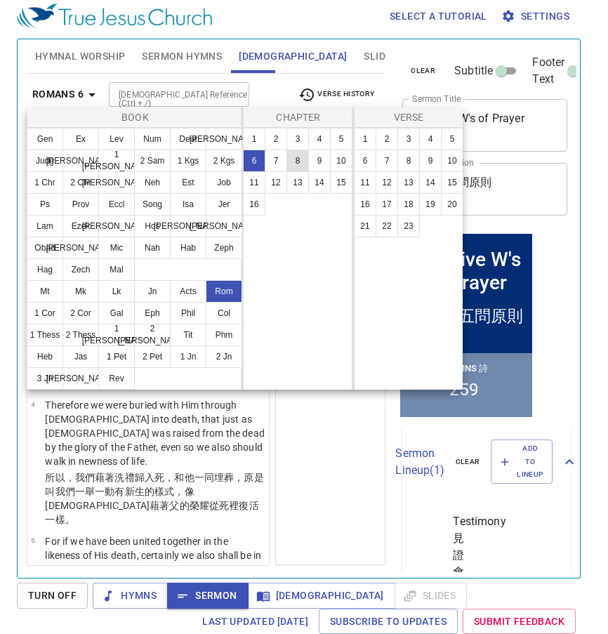
click at [300, 159] on button "8" at bounding box center [297, 160] width 22 height 22
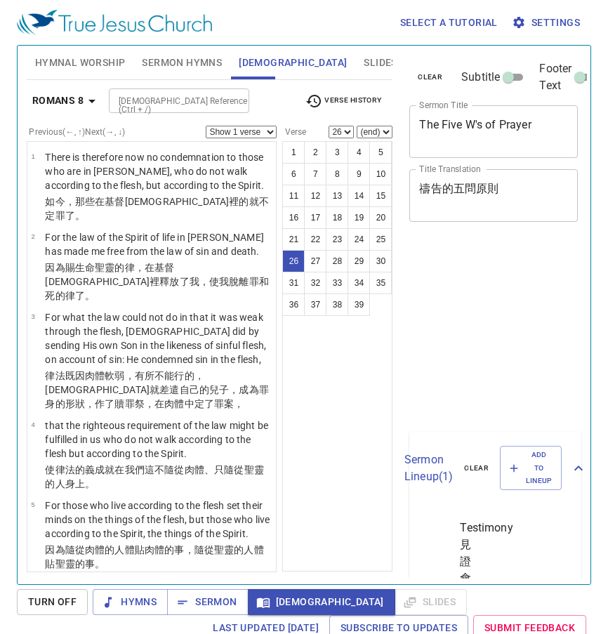
select select "26"
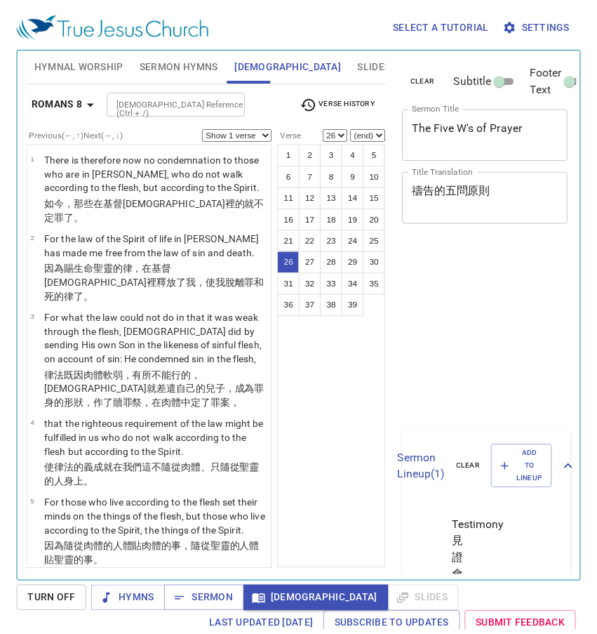
scroll to position [6, 0]
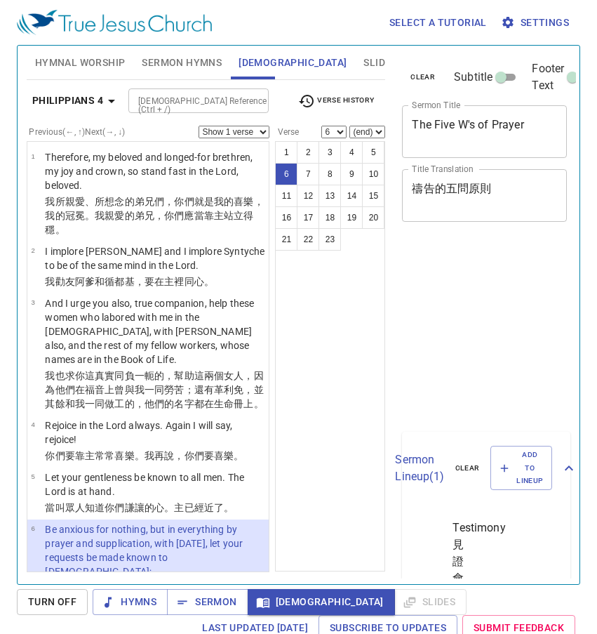
select select "6"
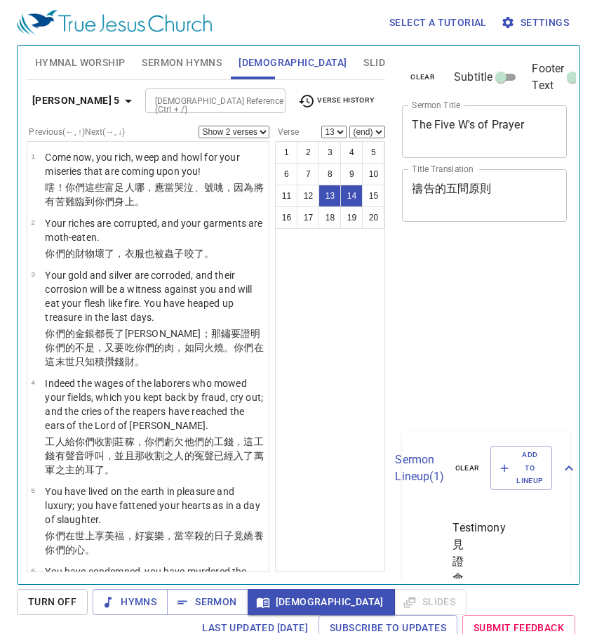
select select "2"
select select "13"
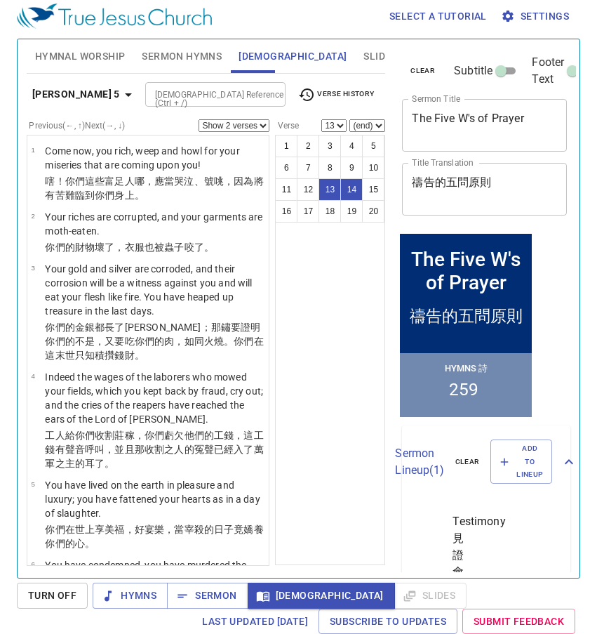
scroll to position [855, 0]
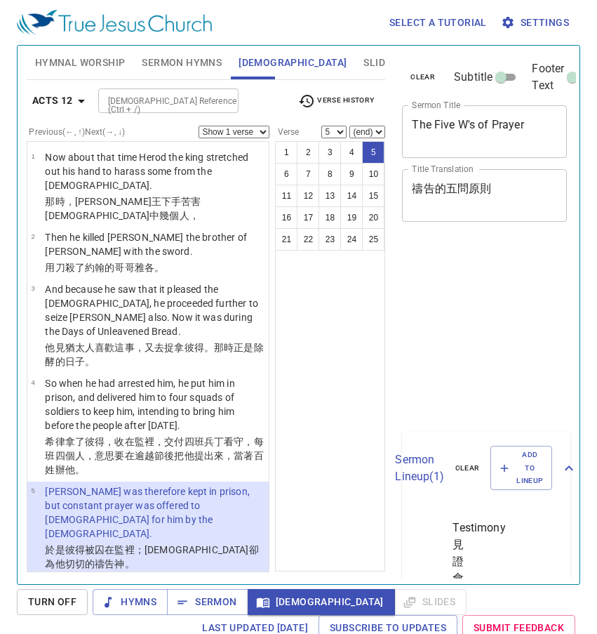
select select "5"
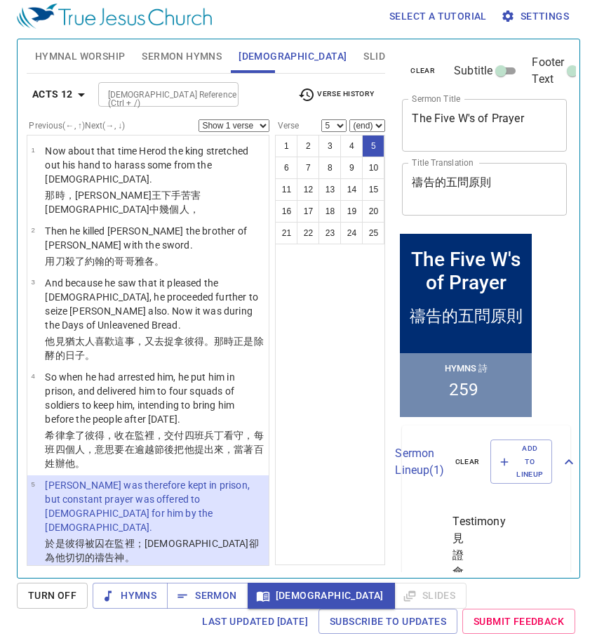
scroll to position [6, 0]
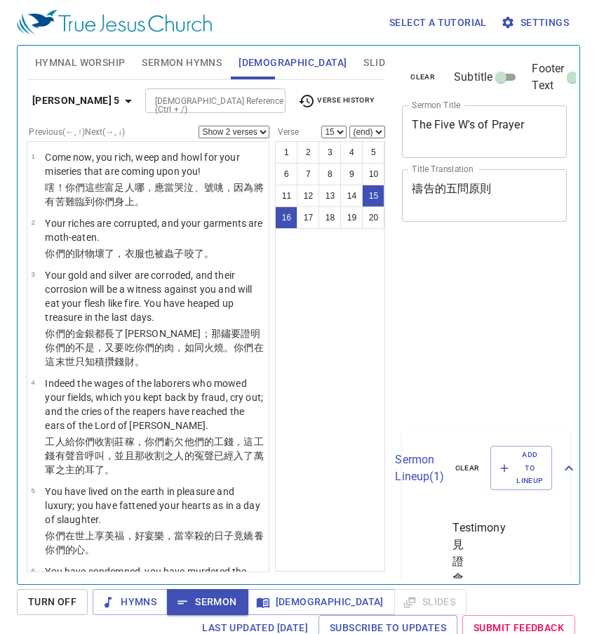
select select "2"
select select "15"
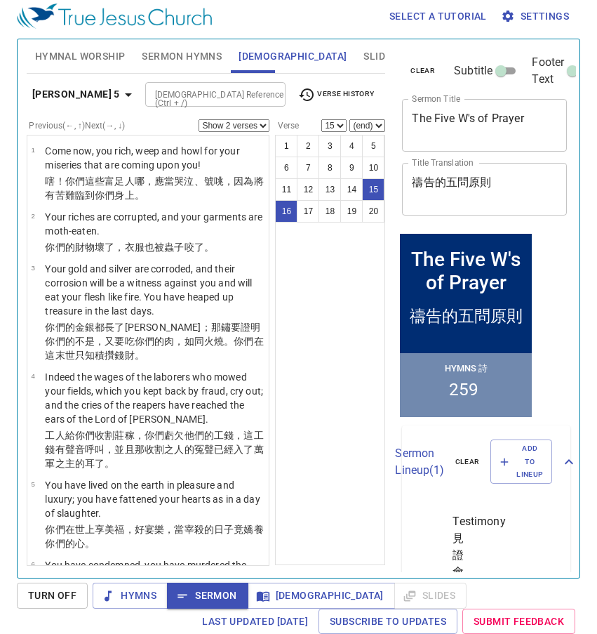
scroll to position [855, 0]
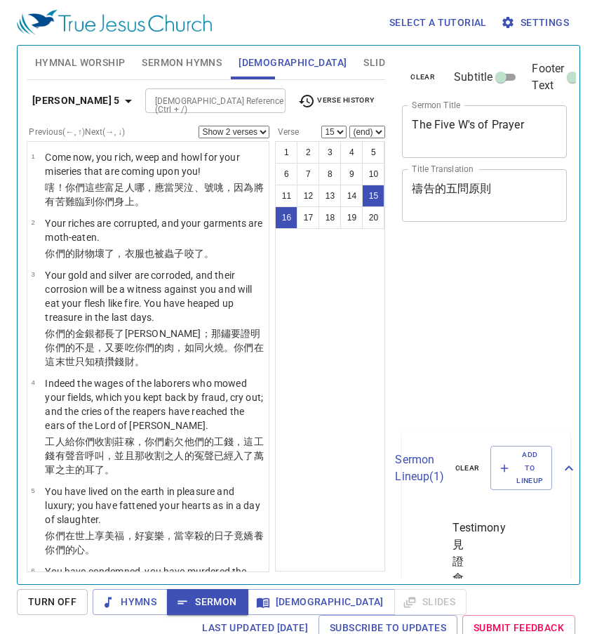
select select "2"
select select "15"
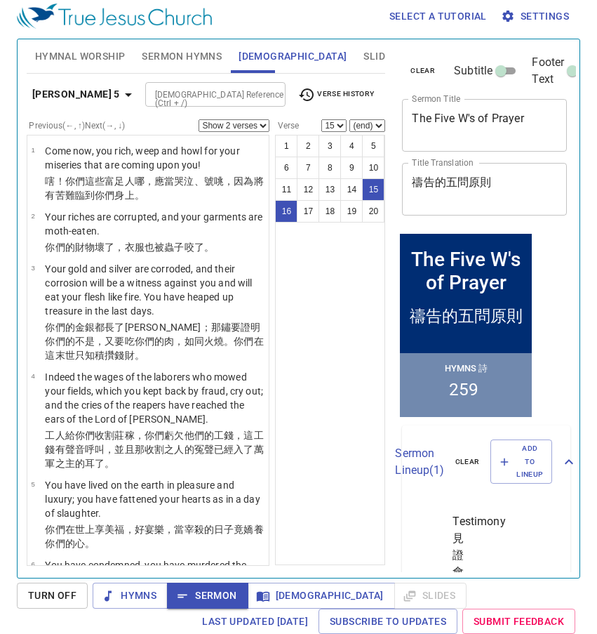
scroll to position [855, 0]
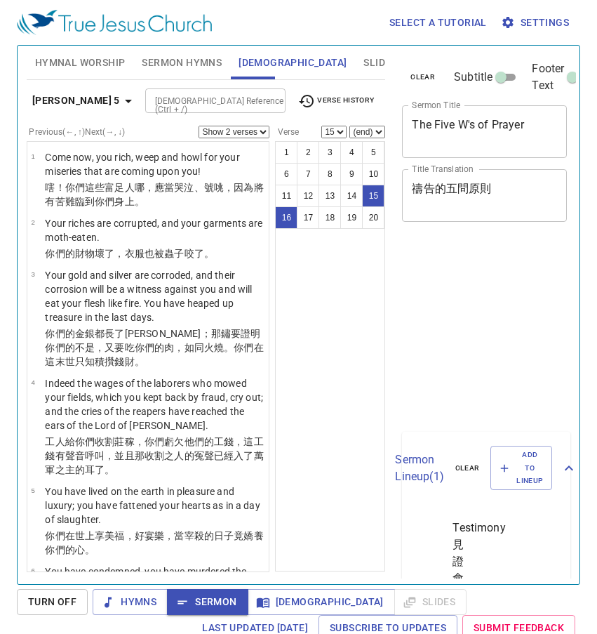
select select "2"
select select "15"
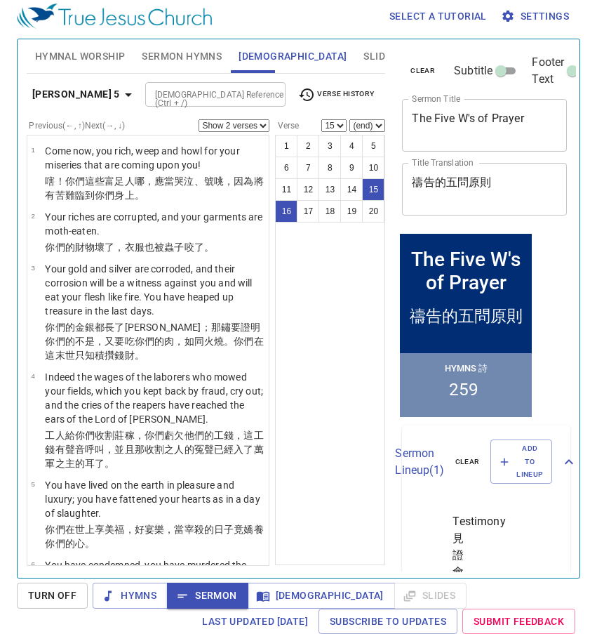
scroll to position [855, 0]
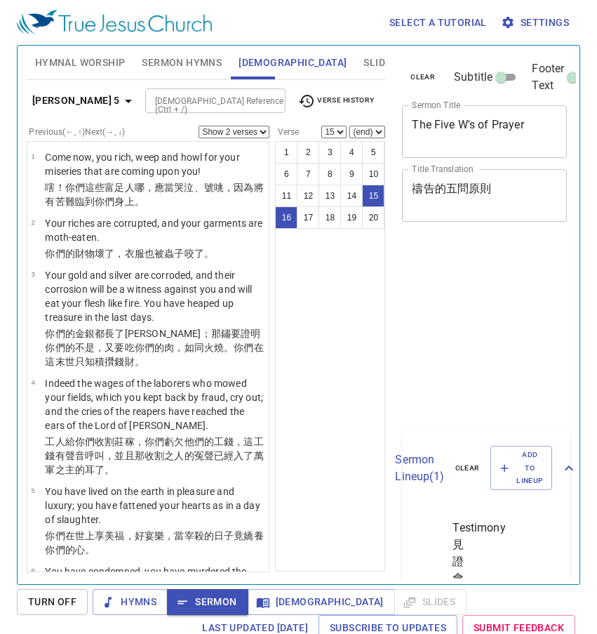
select select "2"
select select "15"
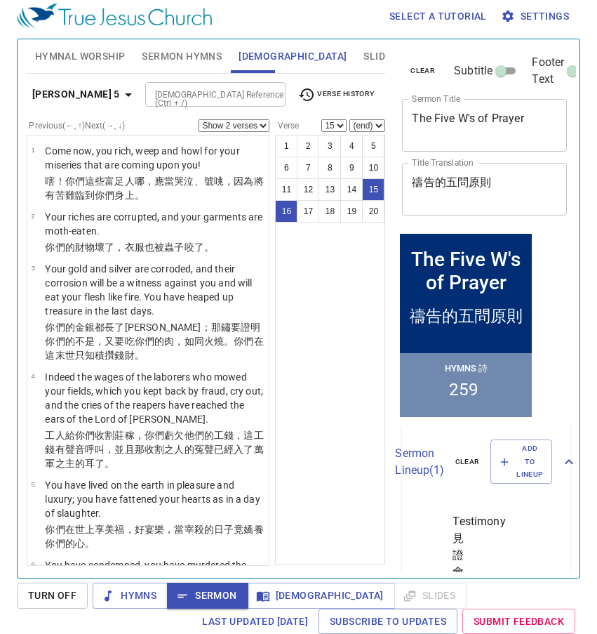
click at [53, 594] on span "Turn Off" at bounding box center [52, 596] width 48 height 18
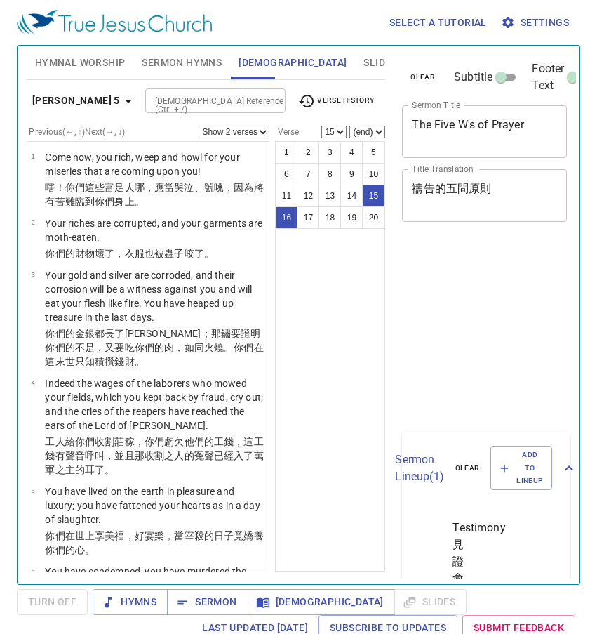
select select "2"
select select "15"
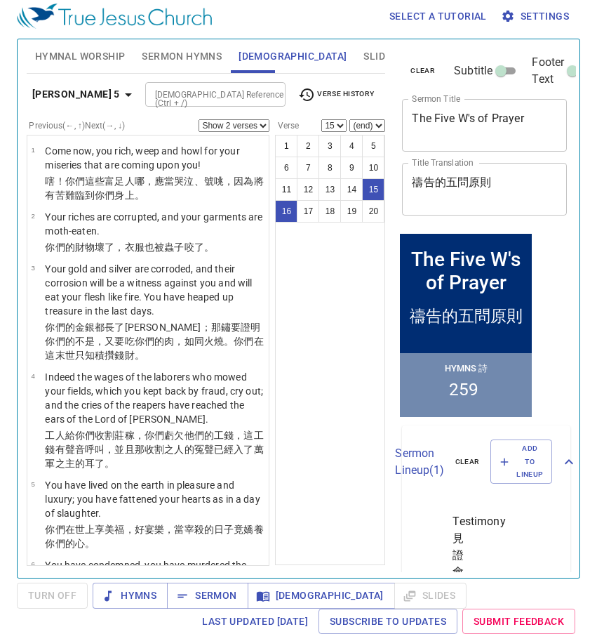
scroll to position [855, 0]
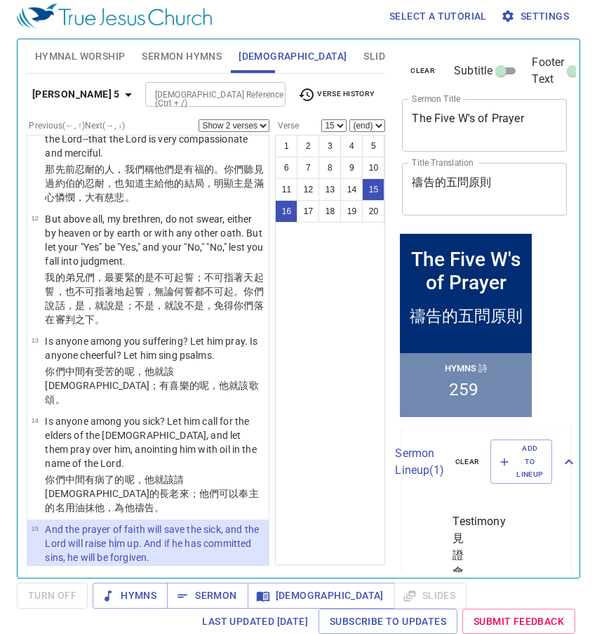
click at [71, 53] on span "Hymnal Worship" at bounding box center [80, 57] width 91 height 18
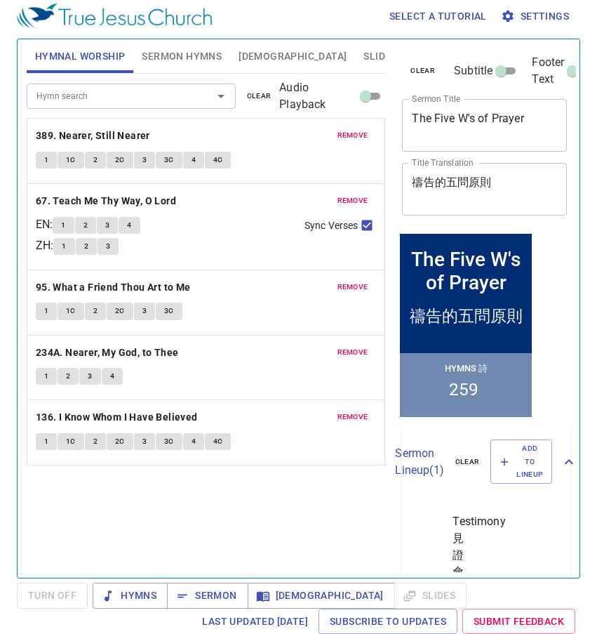
click at [354, 135] on span "remove" at bounding box center [353, 135] width 31 height 13
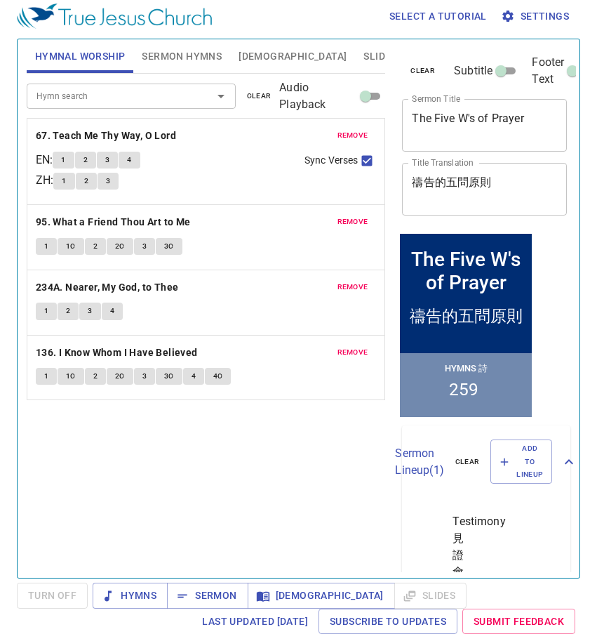
click at [354, 135] on span "remove" at bounding box center [353, 135] width 31 height 13
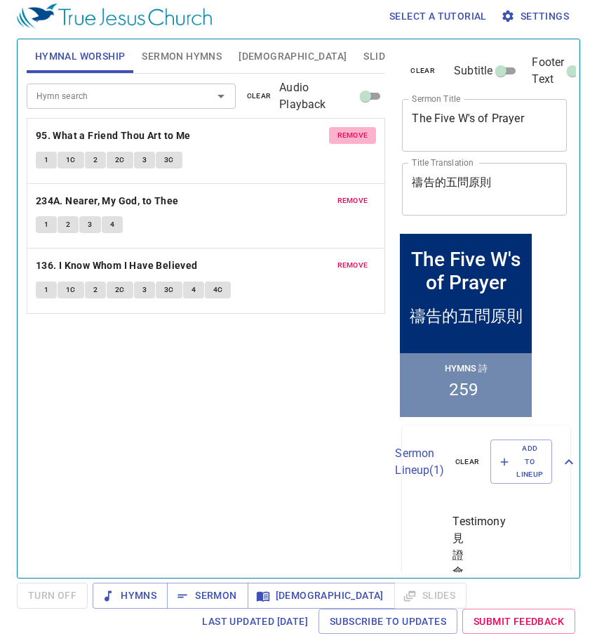
click at [354, 135] on span "remove" at bounding box center [353, 135] width 31 height 13
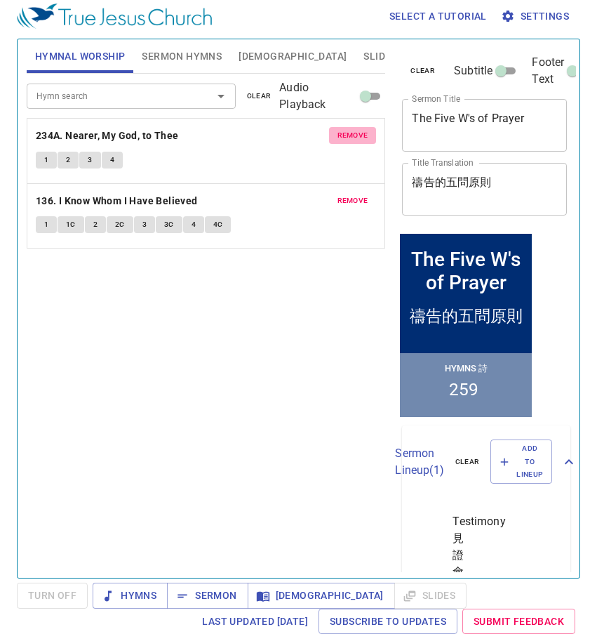
click at [354, 135] on span "remove" at bounding box center [353, 135] width 31 height 13
click at [354, 194] on span "remove" at bounding box center [353, 200] width 31 height 13
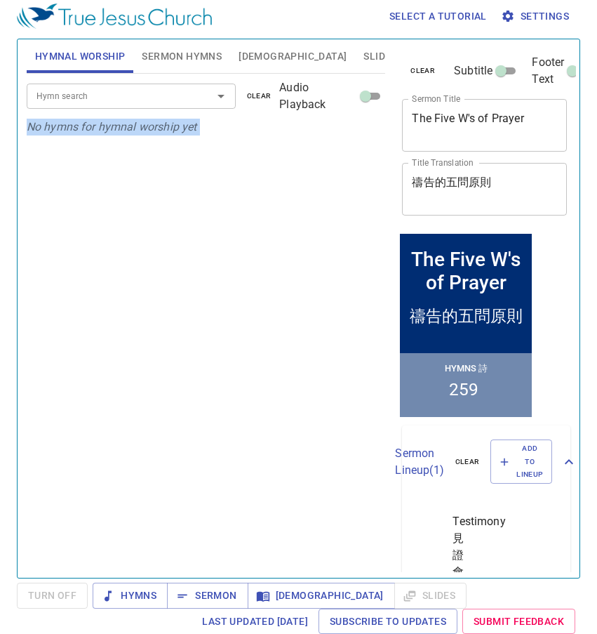
click at [354, 135] on p "No hymns for hymnal worship yet" at bounding box center [206, 127] width 359 height 17
click at [91, 114] on div "Hymn search Hymn search clear Audio Playback" at bounding box center [206, 96] width 359 height 45
click at [94, 107] on div "Hymn search" at bounding box center [131, 96] width 209 height 25
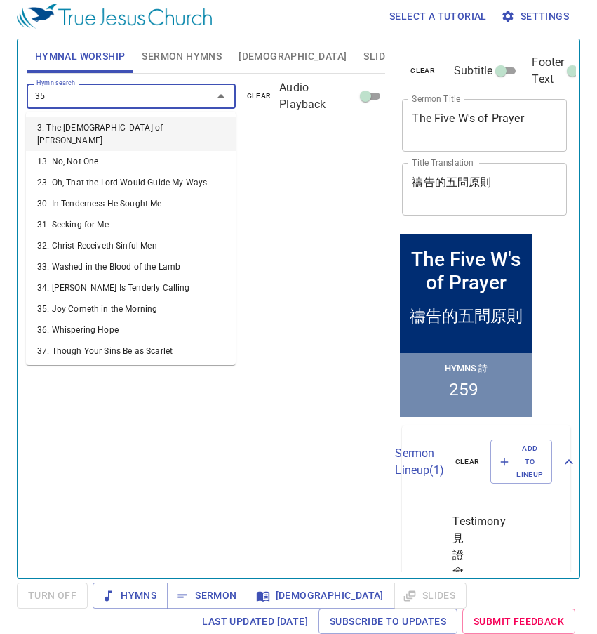
type input "355"
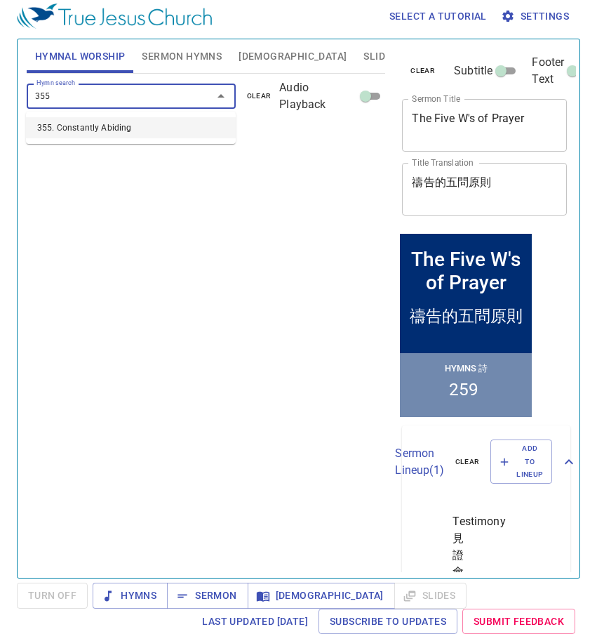
click at [103, 131] on li "355. Constantly Abiding" at bounding box center [131, 127] width 210 height 21
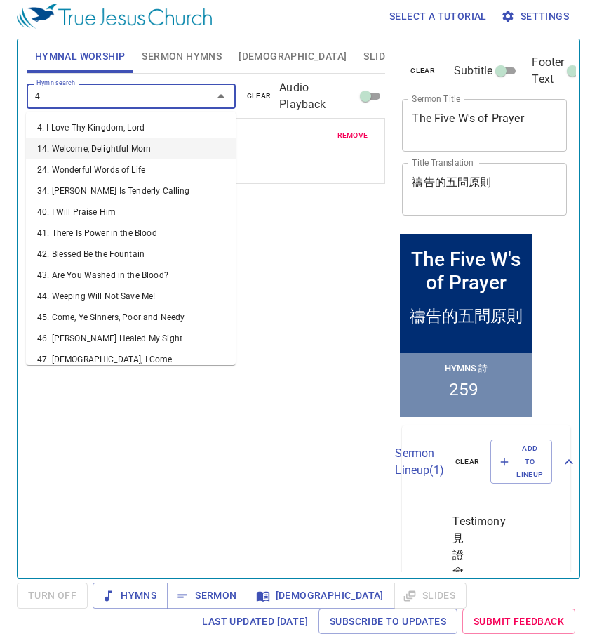
type input "43"
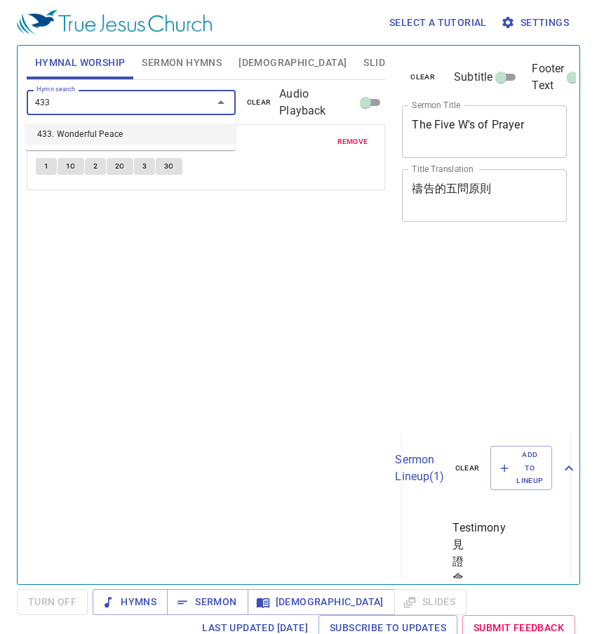
scroll to position [6, 0]
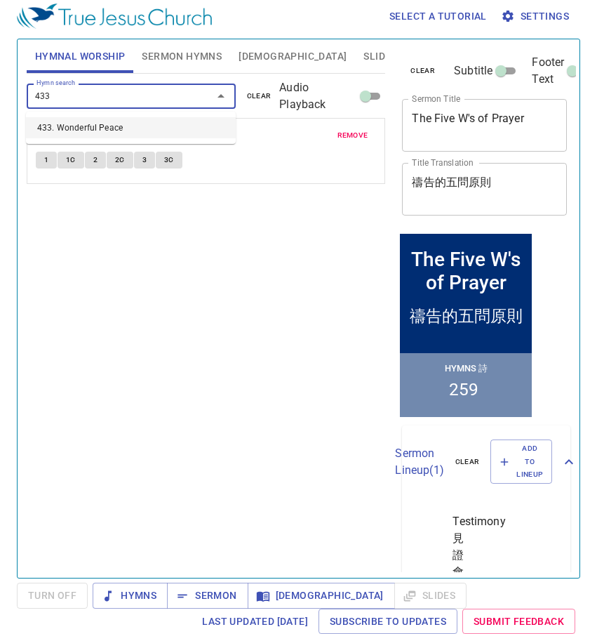
click at [132, 121] on li "433. Wonderful Peace" at bounding box center [131, 127] width 210 height 21
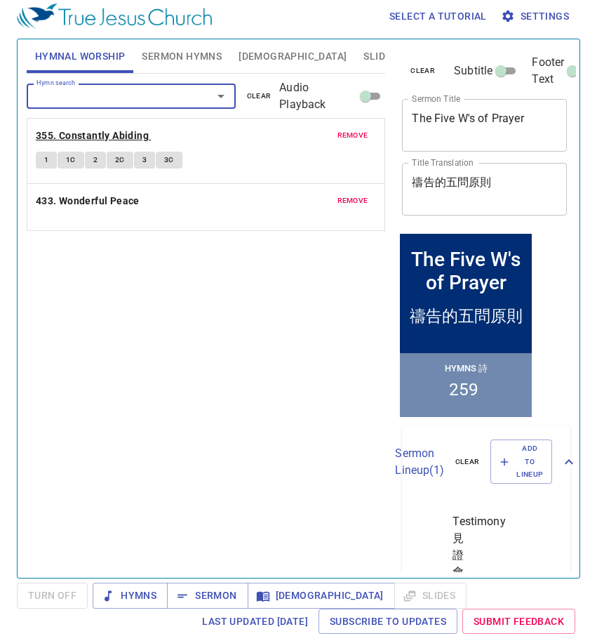
scroll to position [0, 0]
click at [124, 128] on b "355. Constantly Abiding" at bounding box center [92, 136] width 113 height 18
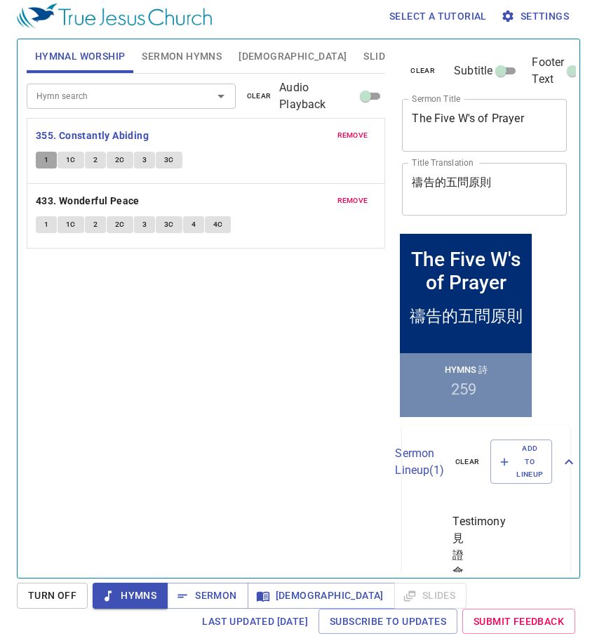
click at [50, 161] on button "1" at bounding box center [46, 160] width 21 height 17
click at [72, 141] on b "355. Constantly Abiding" at bounding box center [92, 136] width 113 height 18
click at [195, 601] on span "Sermon" at bounding box center [207, 596] width 58 height 18
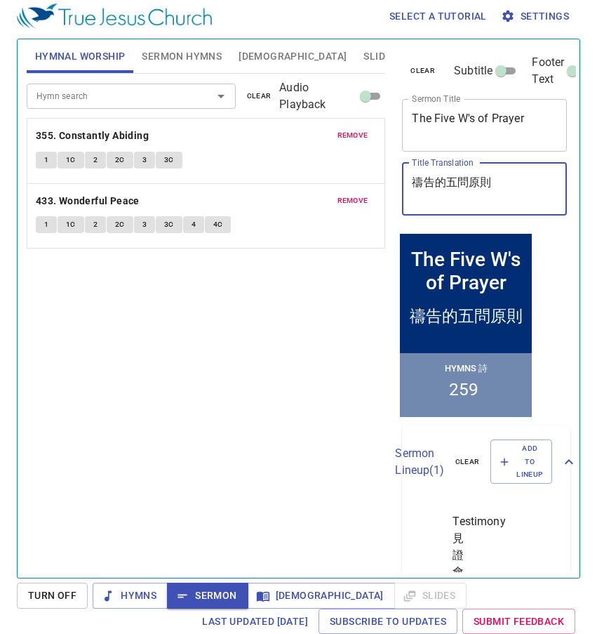
drag, startPoint x: 501, startPoint y: 186, endPoint x: 276, endPoint y: 161, distance: 225.9
click at [276, 161] on div "Hymnal Worship Sermon Hymns Bible Slides Hymn search Hymn search clear Audio Pl…" at bounding box center [298, 303] width 555 height 538
paste textarea "主[DEMOGRAPHIC_DATA]所賜的平安"
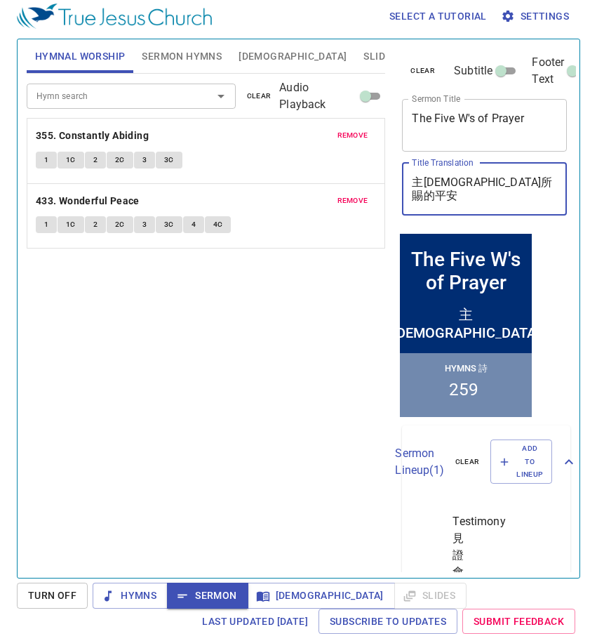
type textarea "主[DEMOGRAPHIC_DATA]所賜的平安"
click at [139, 592] on span "Hymns" at bounding box center [130, 596] width 53 height 18
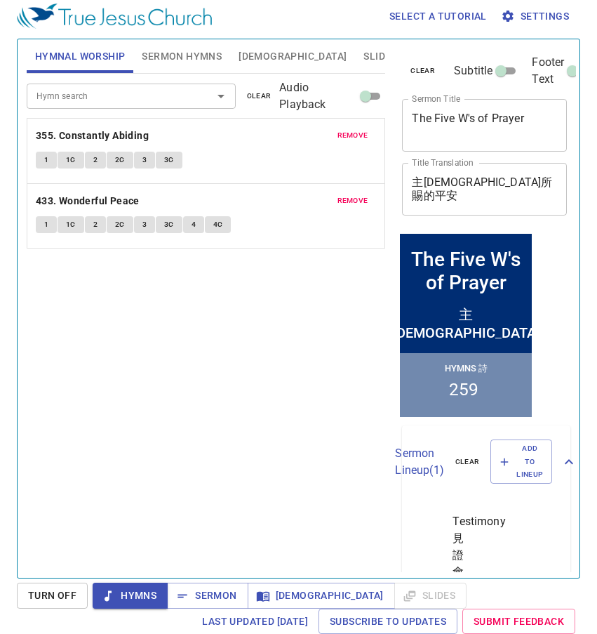
click at [368, 132] on button "remove" at bounding box center [353, 135] width 48 height 17
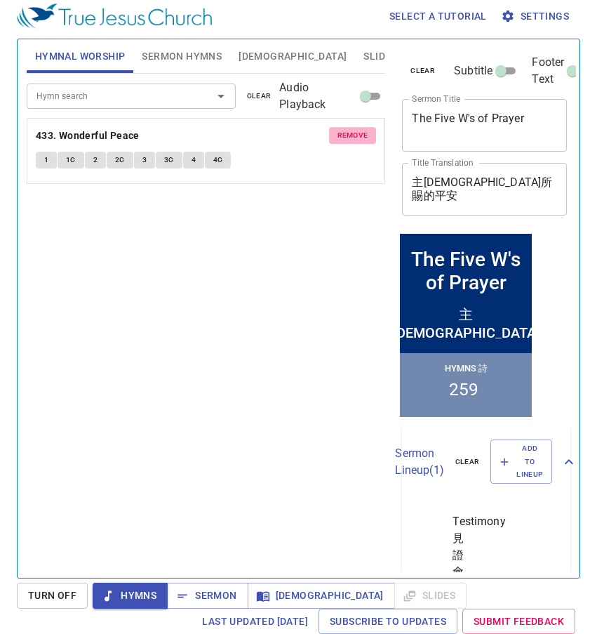
click at [355, 131] on span "remove" at bounding box center [353, 135] width 31 height 13
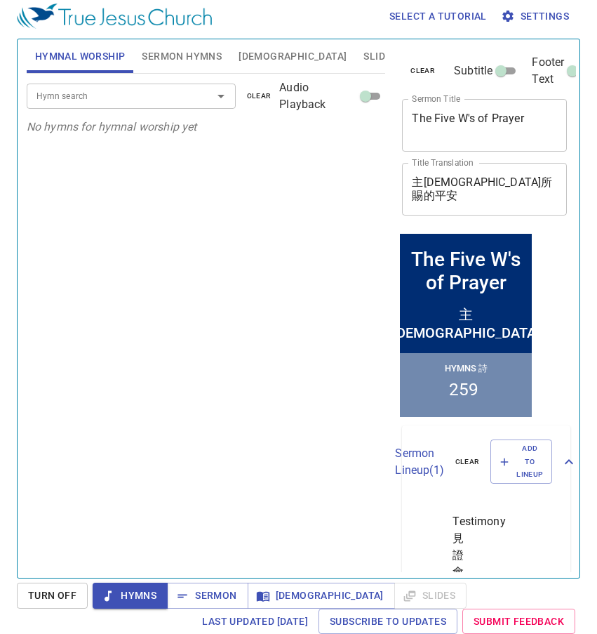
click at [168, 67] on button "Sermon Hymns" at bounding box center [181, 56] width 97 height 34
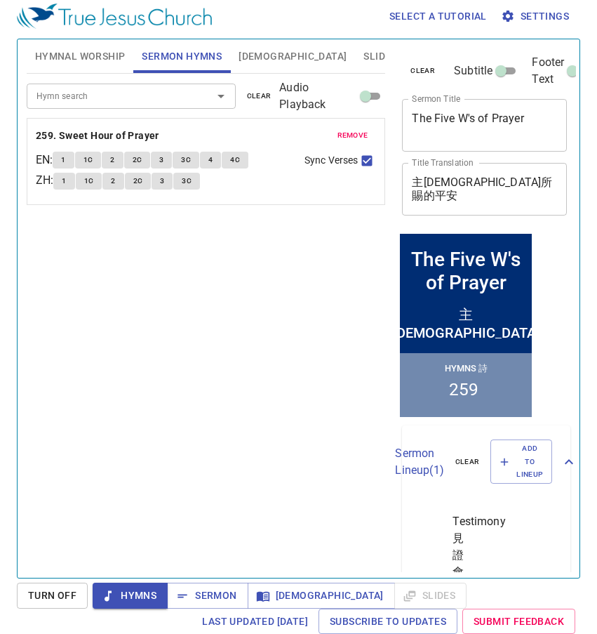
click at [345, 142] on button "remove" at bounding box center [353, 135] width 48 height 17
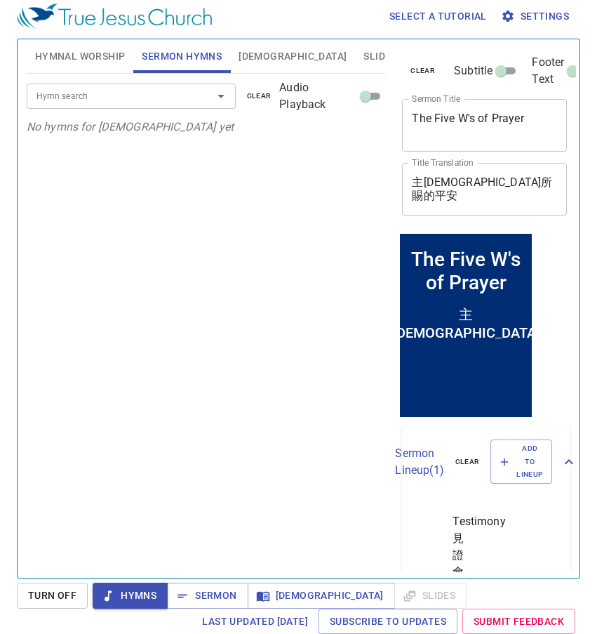
click at [79, 102] on input "Hymn search" at bounding box center [110, 96] width 159 height 16
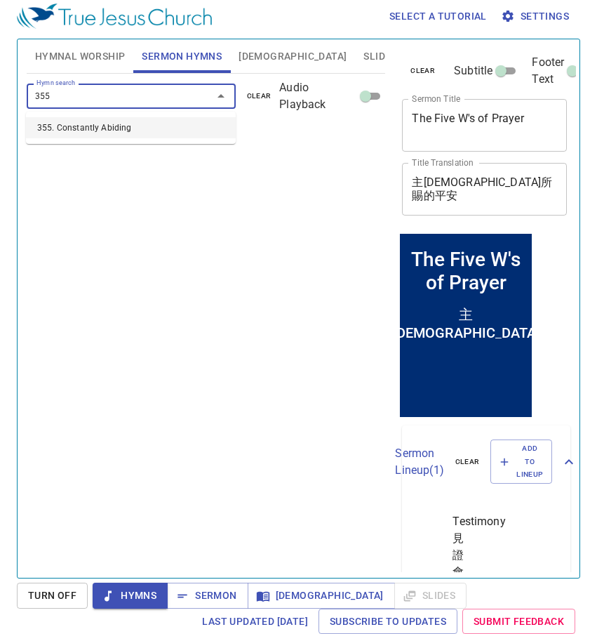
type input "355"
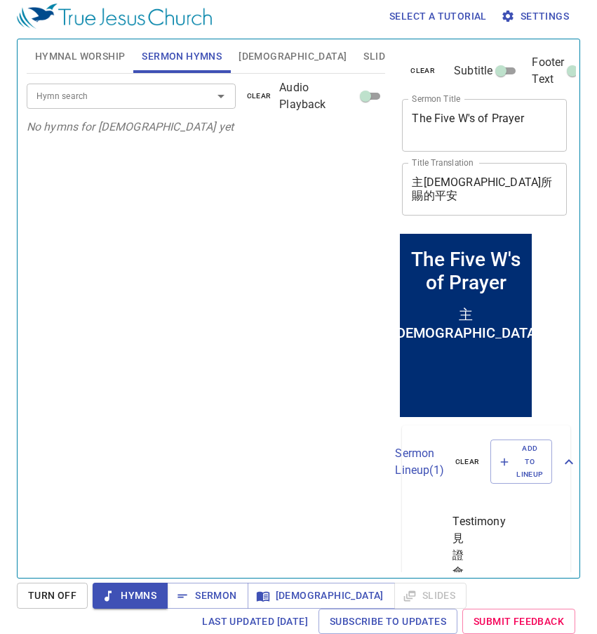
click at [67, 88] on div "Hymn search" at bounding box center [131, 96] width 209 height 25
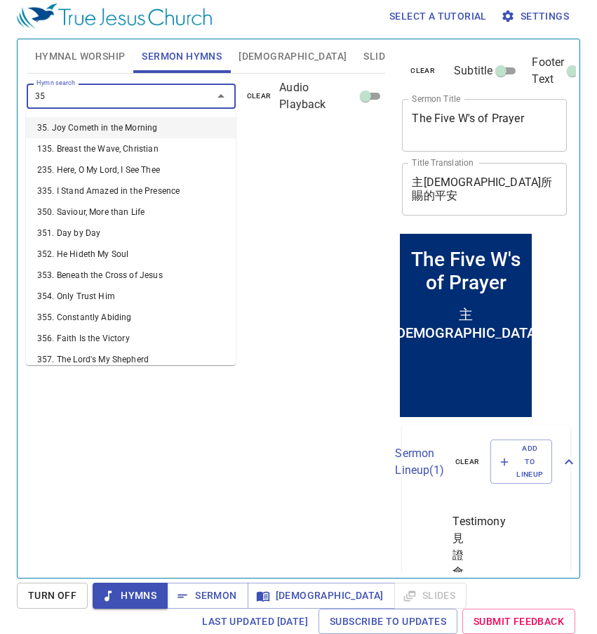
type input "355"
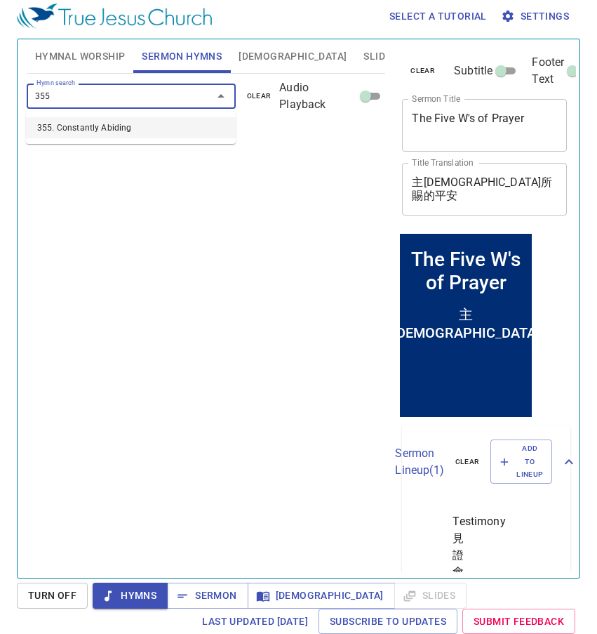
click at [96, 115] on ul "355. Constantly Abiding" at bounding box center [131, 128] width 210 height 32
click at [100, 125] on li "355. Constantly Abiding" at bounding box center [131, 127] width 210 height 21
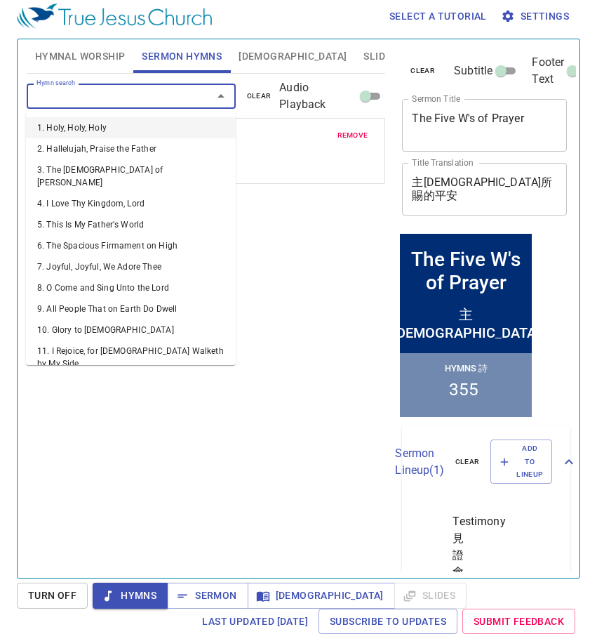
click at [93, 102] on input "Hymn search" at bounding box center [110, 96] width 159 height 16
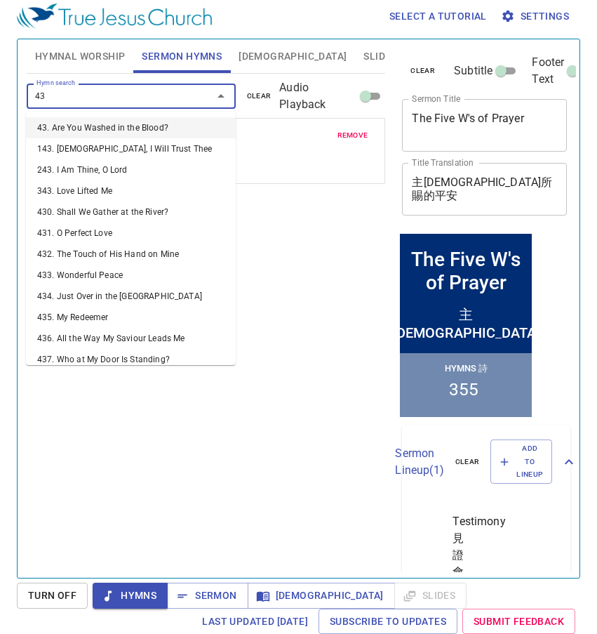
type input "433"
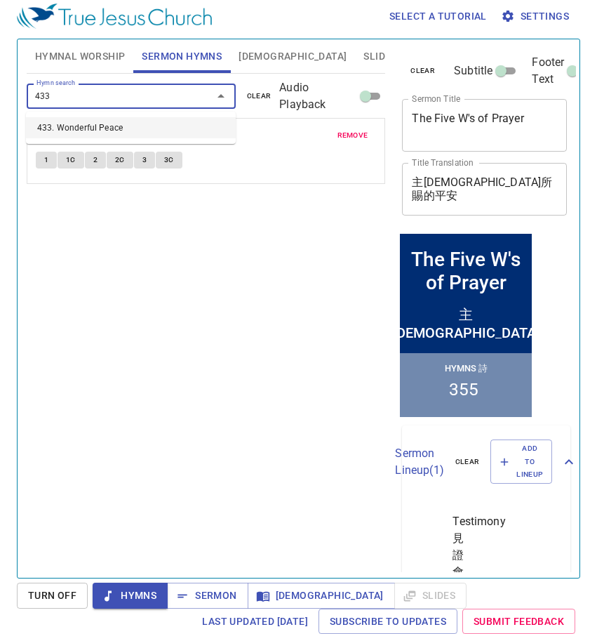
click at [109, 131] on li "433. Wonderful Peace" at bounding box center [131, 127] width 210 height 21
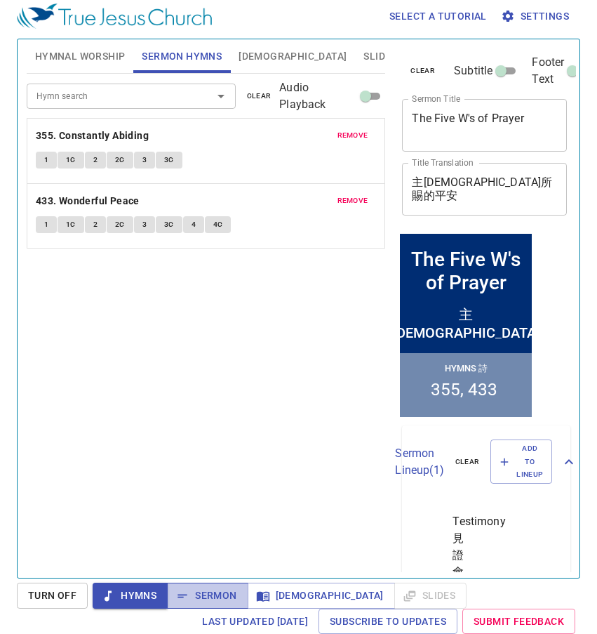
click at [210, 596] on span "Sermon" at bounding box center [207, 596] width 58 height 18
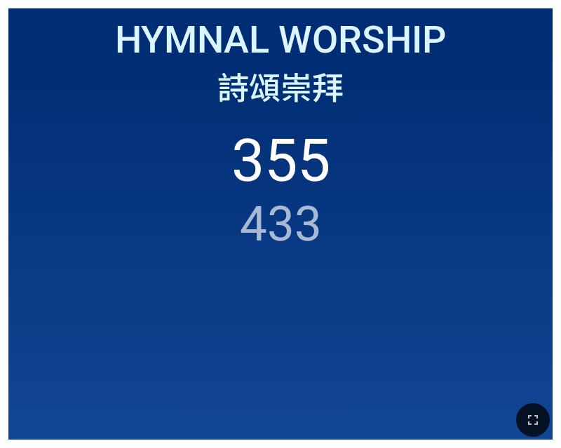
drag, startPoint x: 525, startPoint y: 416, endPoint x: 875, endPoint y: 608, distance: 399.2
click at [524, 416] on button "button" at bounding box center [533, 421] width 34 height 34
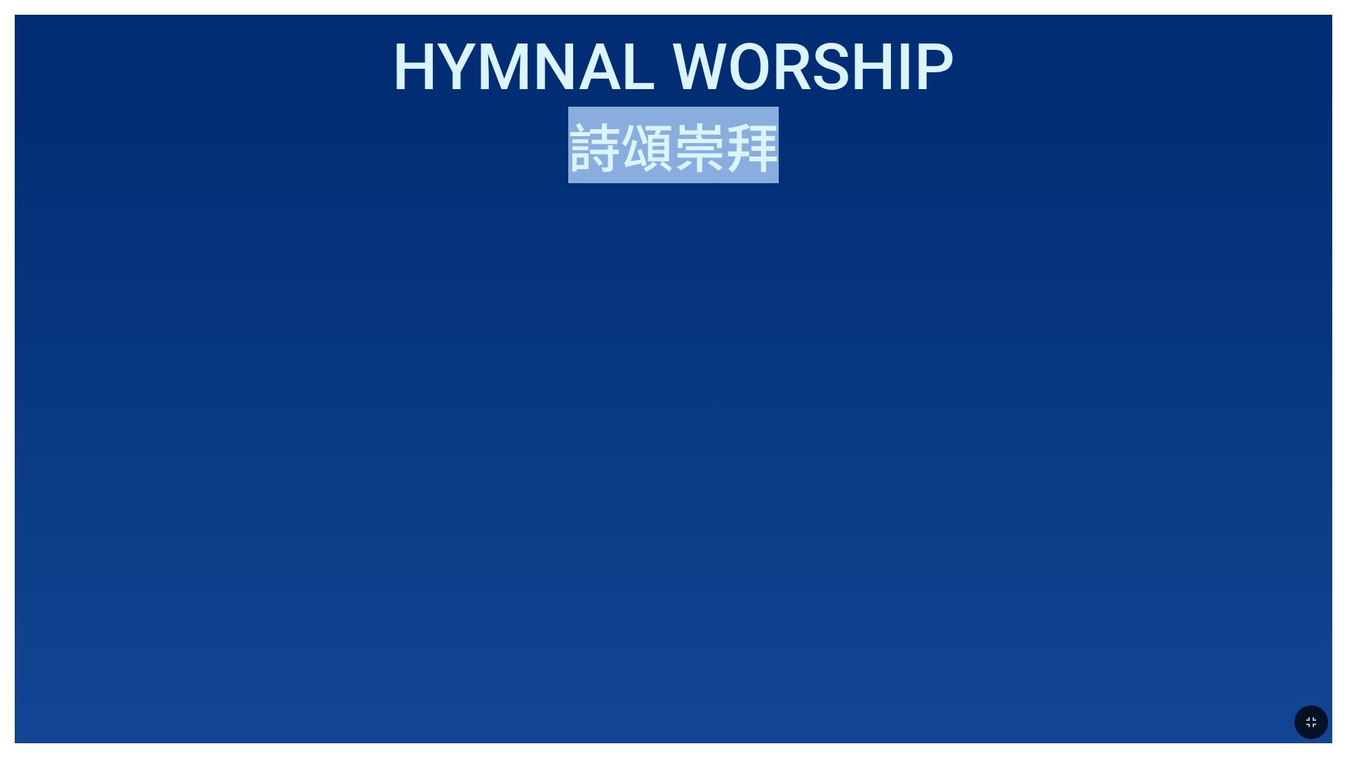
drag, startPoint x: 1135, startPoint y: 5, endPoint x: 1180, endPoint y: 272, distance: 270.4
click at [561, 271] on div "Hymnal Worship Hymnal Worship 詩頌崇拜 詩頌崇拜" at bounding box center [673, 379] width 1347 height 758
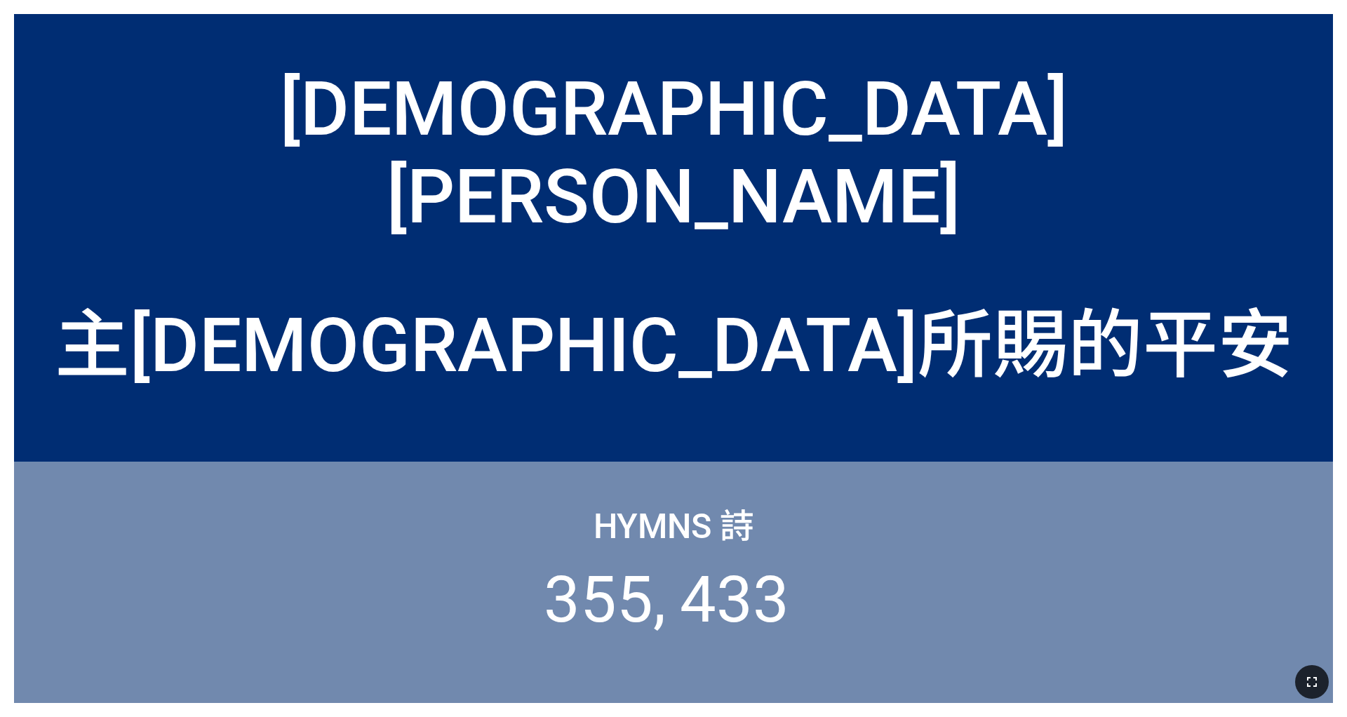
click at [561, 448] on icon "button" at bounding box center [1312, 682] width 17 height 17
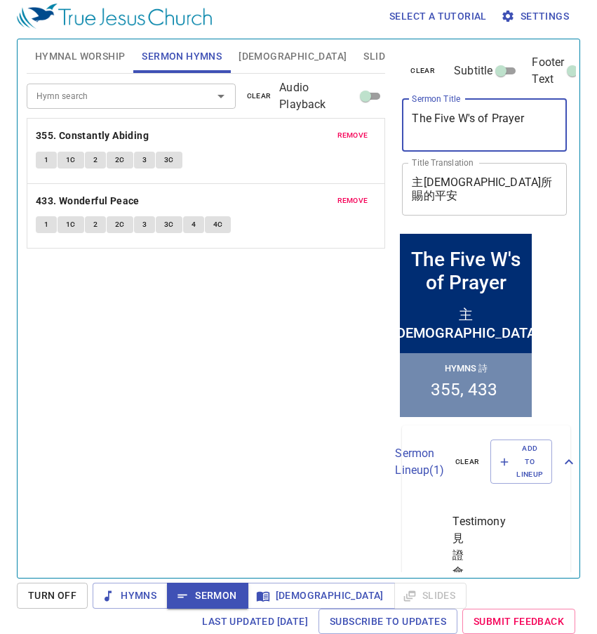
drag, startPoint x: 530, startPoint y: 119, endPoint x: 314, endPoint y: 114, distance: 215.5
click at [314, 114] on div "Hymnal Worship Sermon Hymns Bible Slides Hymn search Hymn search clear Audio Pl…" at bounding box center [298, 303] width 555 height 538
paste textarea "Peace of the Lord Jesus"
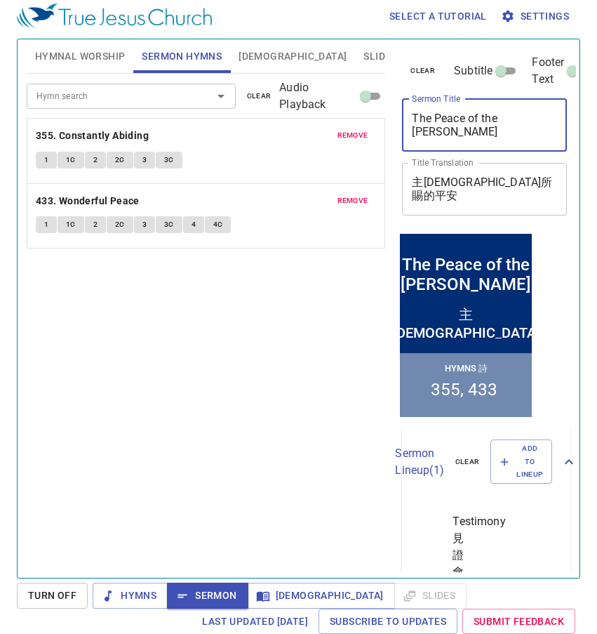
type textarea "The Peace of the [PERSON_NAME]"
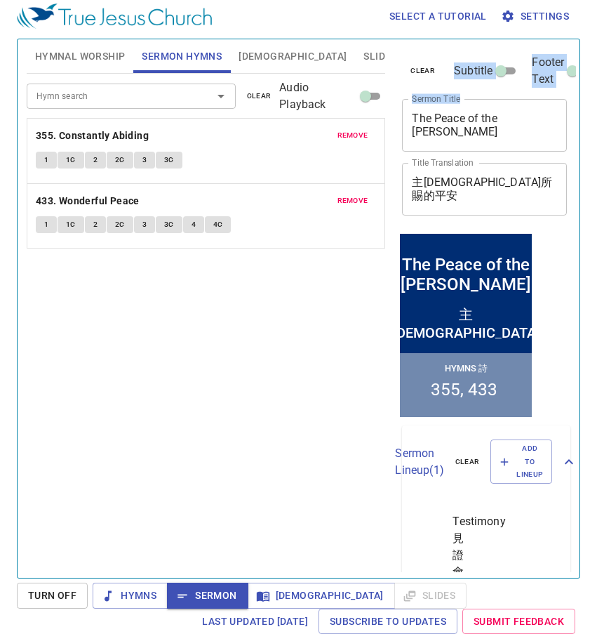
drag, startPoint x: 449, startPoint y: 140, endPoint x: 487, endPoint y: 113, distance: 46.7
click at [394, 130] on div "clear Subtitle Footer Text Sermon Title The Peace of the Lord Jesus x Sermon Ti…" at bounding box center [483, 303] width 185 height 538
drag, startPoint x: 460, startPoint y: 147, endPoint x: 399, endPoint y: 114, distance: 69.7
click at [399, 114] on div "clear Subtitle Footer Text Sermon Title The Peace of the Lord Jesus x Sermon Ti…" at bounding box center [483, 134] width 174 height 191
click at [412, 140] on div "The Peace of the Lord Jesus x Sermon Title" at bounding box center [484, 125] width 165 height 53
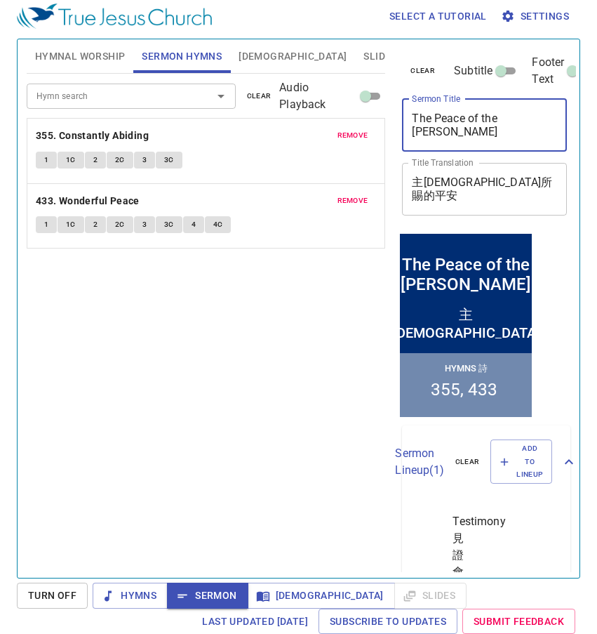
drag, startPoint x: 476, startPoint y: 127, endPoint x: 397, endPoint y: 114, distance: 80.4
click at [397, 114] on div "clear Subtitle Footer Text Sermon Title The Peace of the Lord Jesus x Sermon Ti…" at bounding box center [483, 134] width 174 height 191
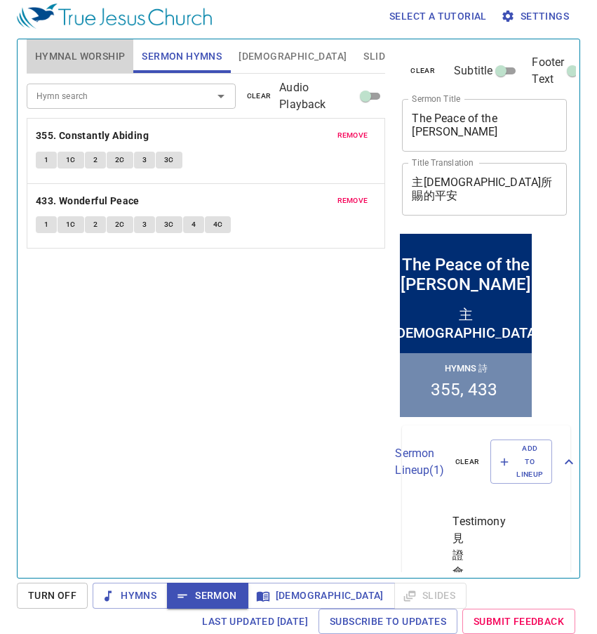
click at [94, 60] on span "Hymnal Worship" at bounding box center [80, 57] width 91 height 18
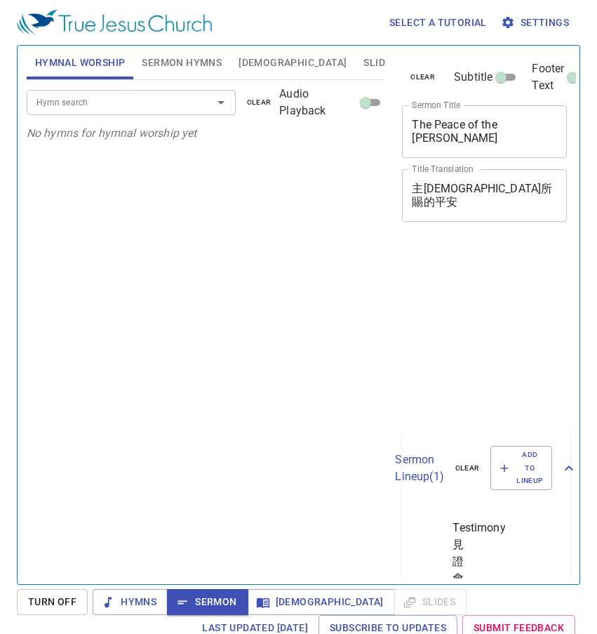
scroll to position [6, 0]
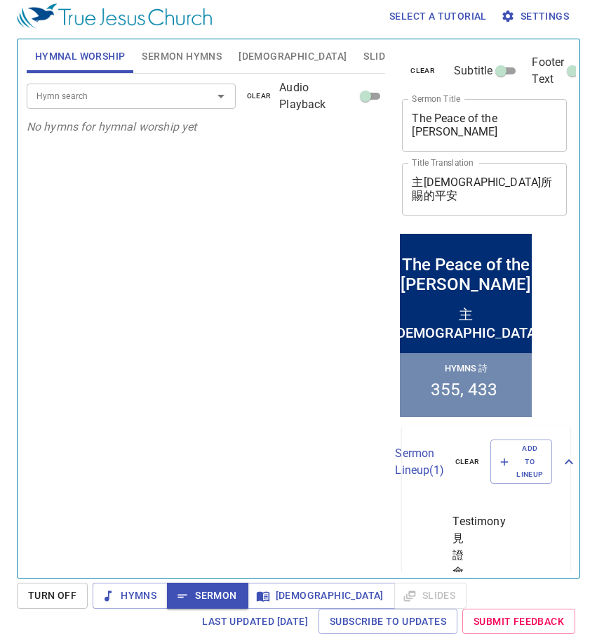
click at [173, 51] on span "Sermon Hymns" at bounding box center [182, 57] width 80 height 18
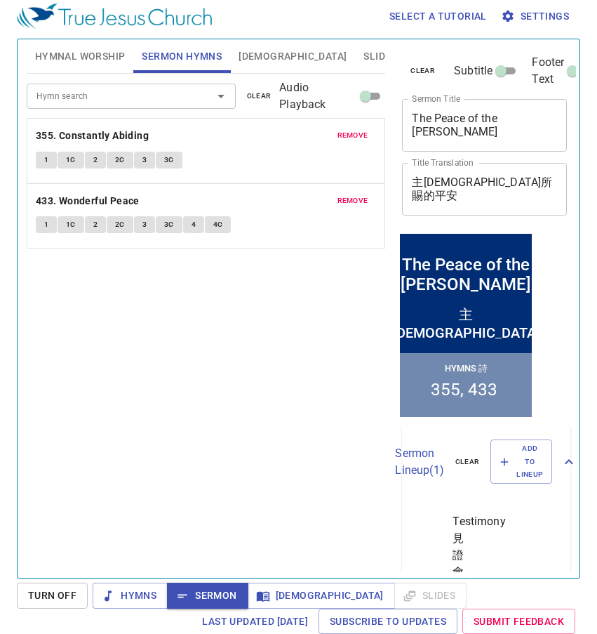
scroll to position [6, 0]
click at [250, 53] on span "[DEMOGRAPHIC_DATA]" at bounding box center [293, 57] width 108 height 18
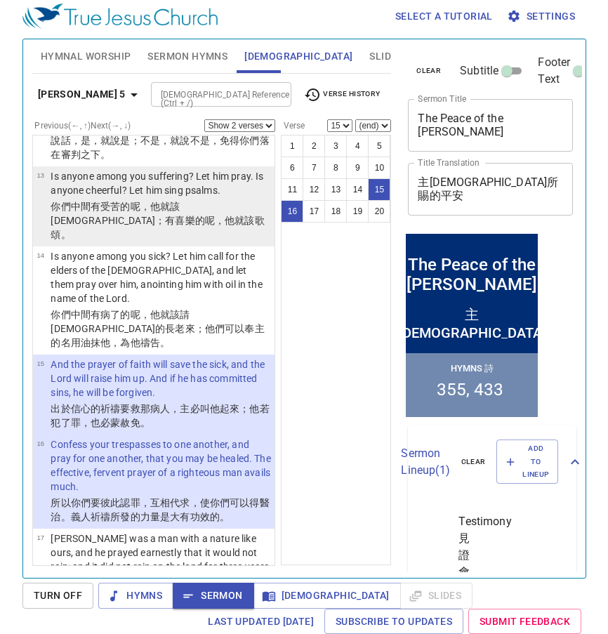
scroll to position [995, 0]
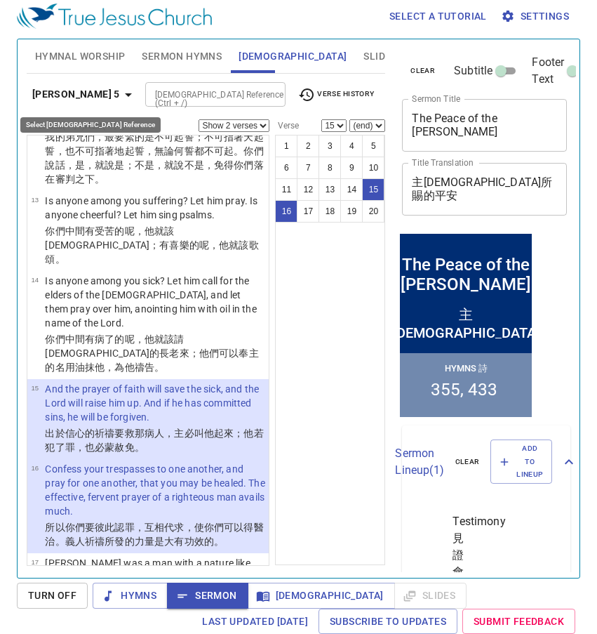
click at [120, 91] on icon "button" at bounding box center [128, 94] width 17 height 17
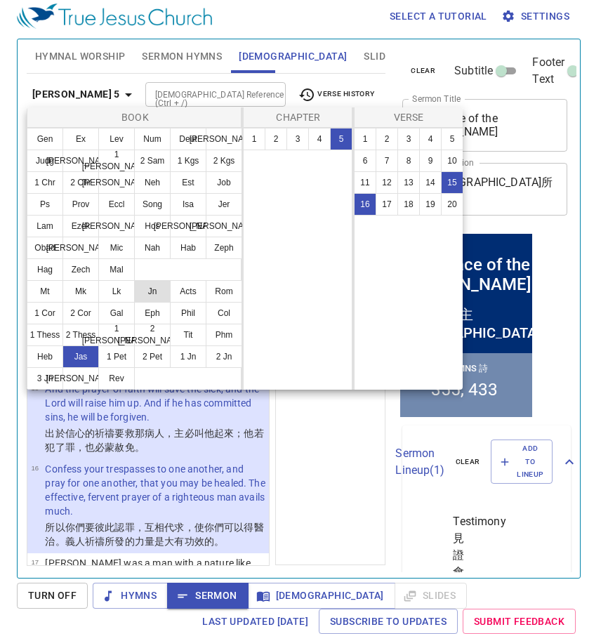
click at [165, 291] on button "Jn" at bounding box center [152, 291] width 36 height 22
select select "1"
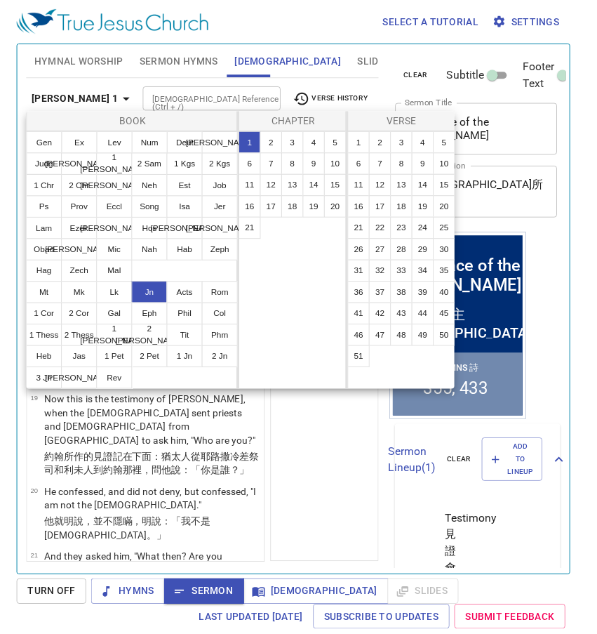
scroll to position [0, 0]
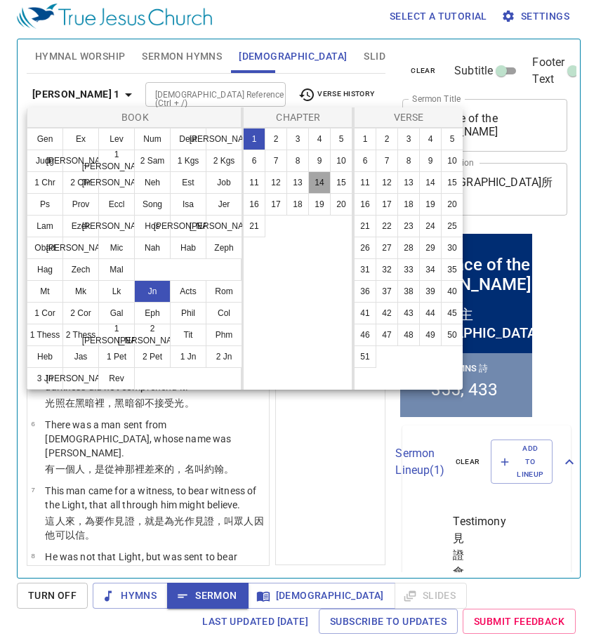
click at [316, 190] on button "14" at bounding box center [319, 182] width 22 height 22
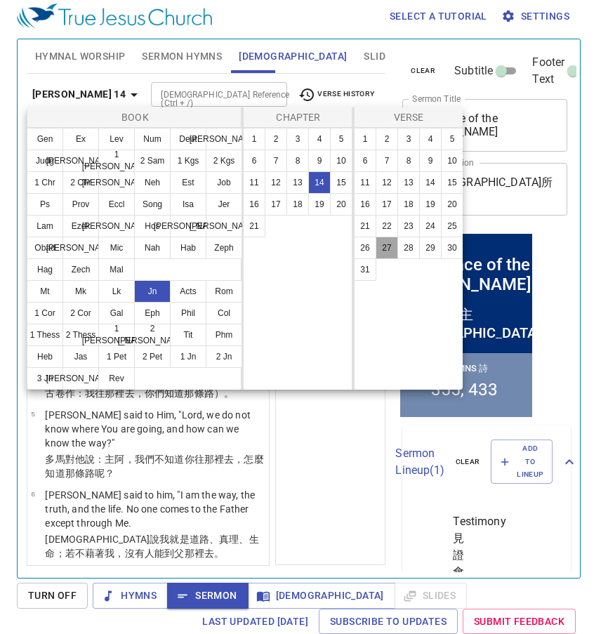
click at [379, 244] on button "27" at bounding box center [386, 247] width 22 height 22
select select "27"
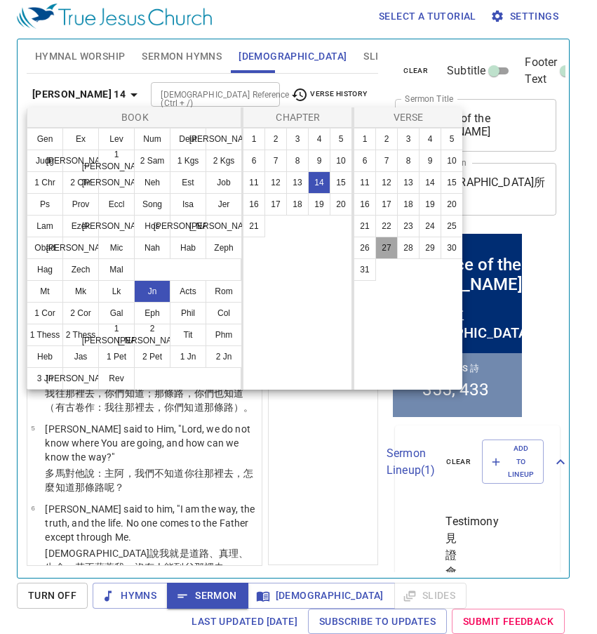
scroll to position [1876, 0]
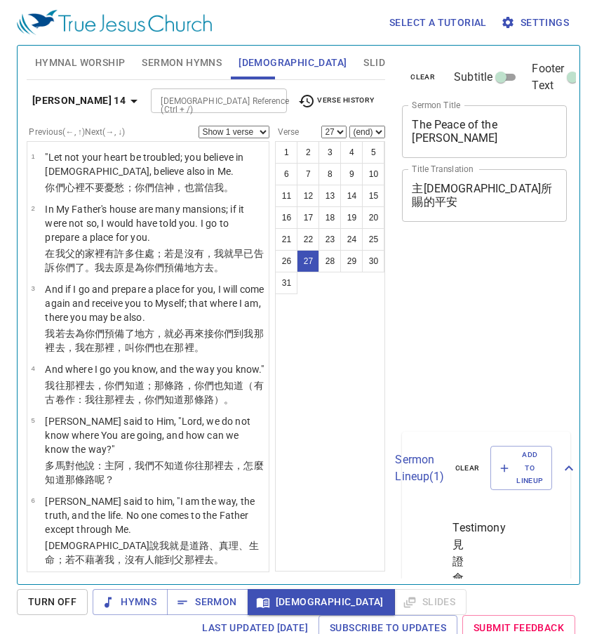
select select "27"
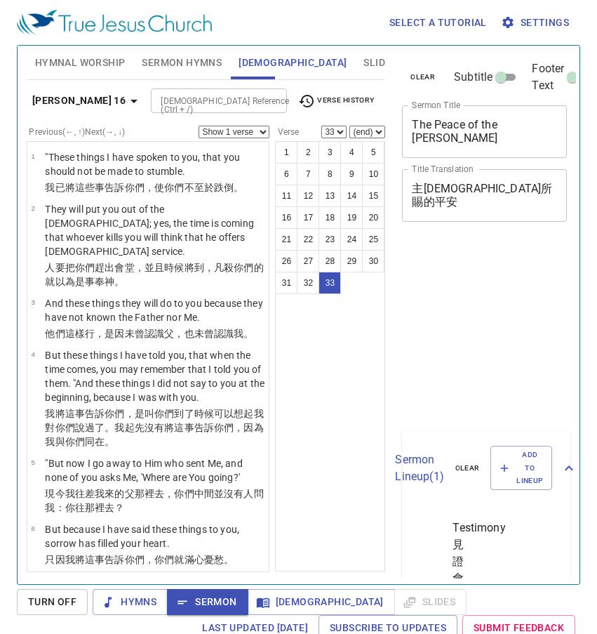
select select "33"
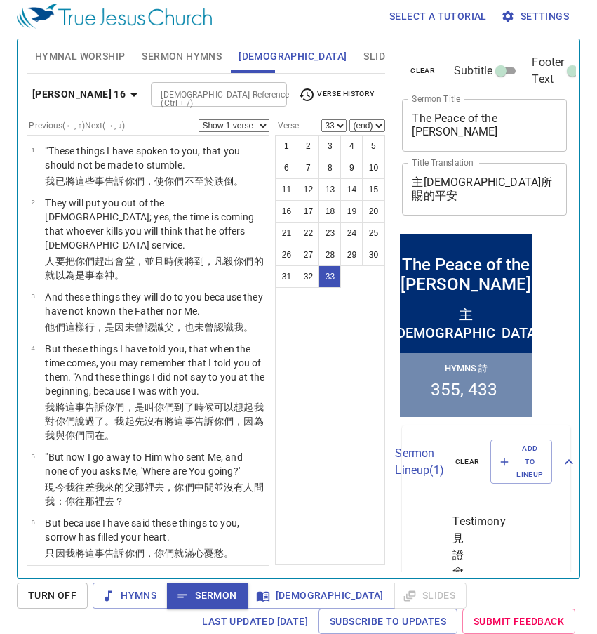
scroll to position [2307, 0]
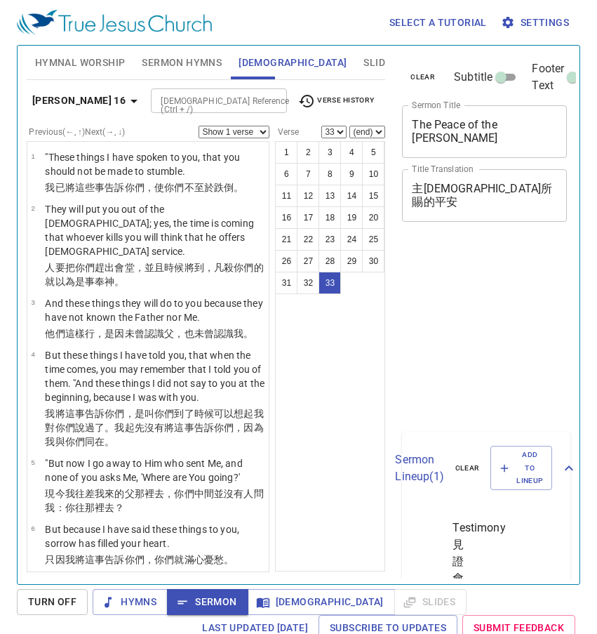
select select "33"
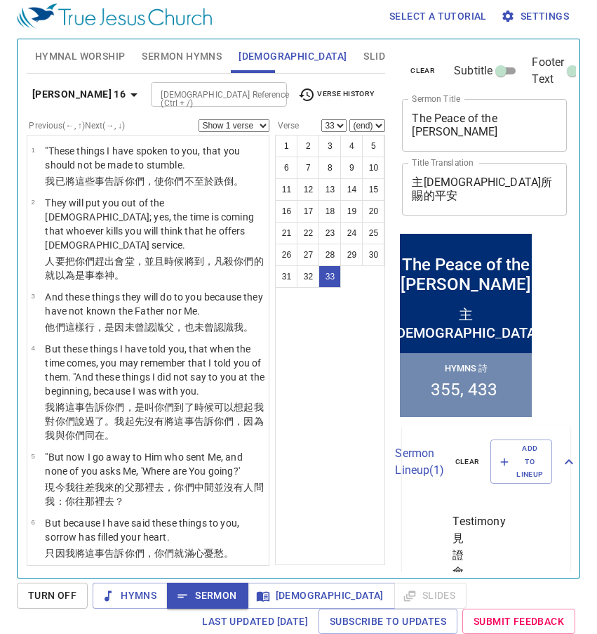
scroll to position [2307, 0]
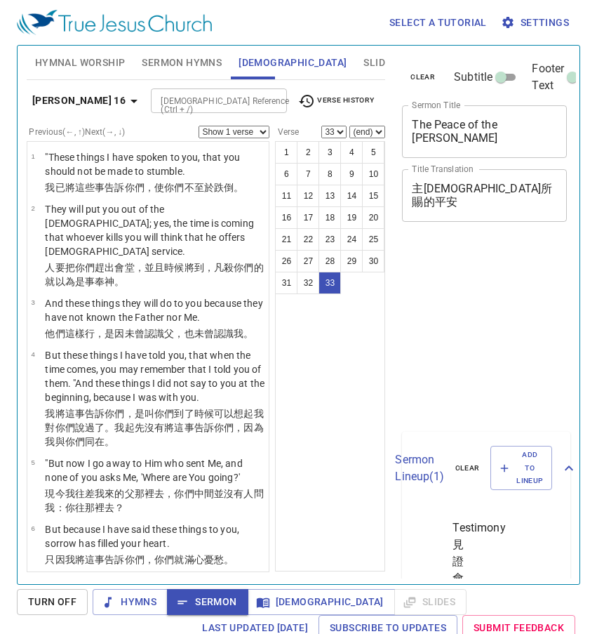
select select "33"
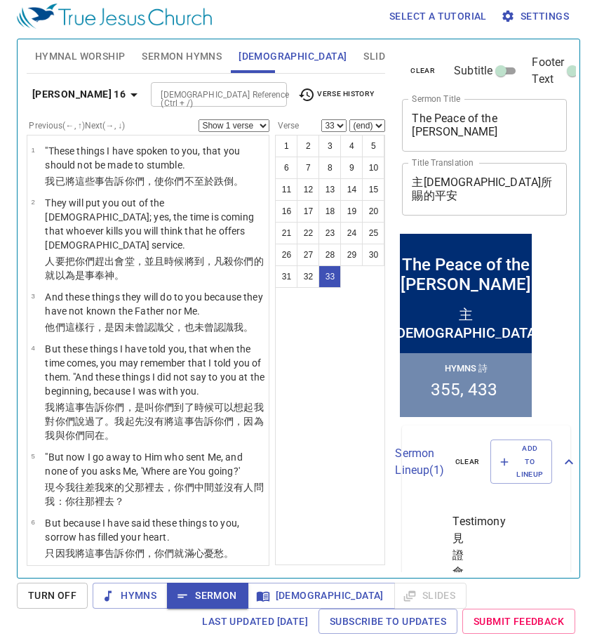
scroll to position [2307, 0]
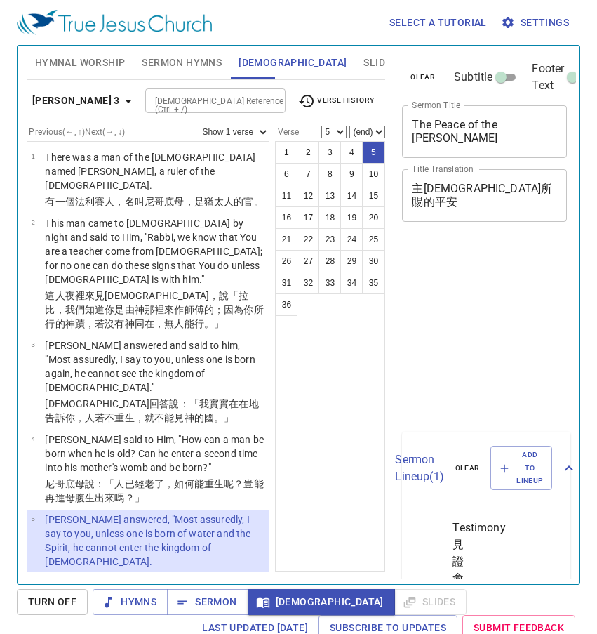
select select "5"
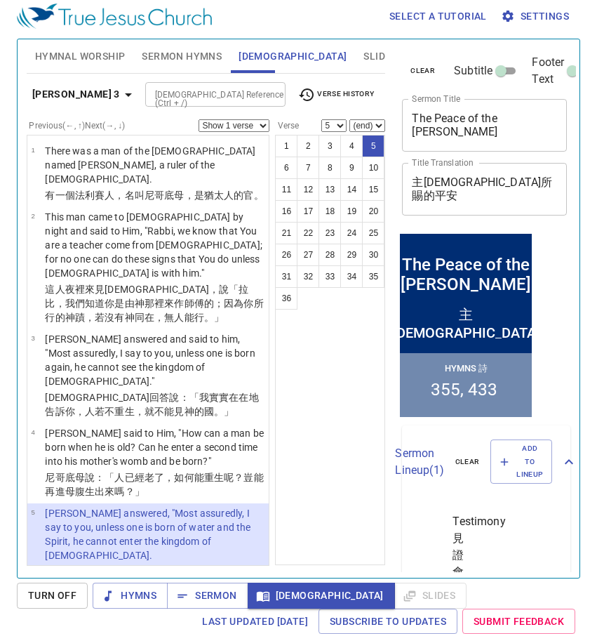
scroll to position [278, 0]
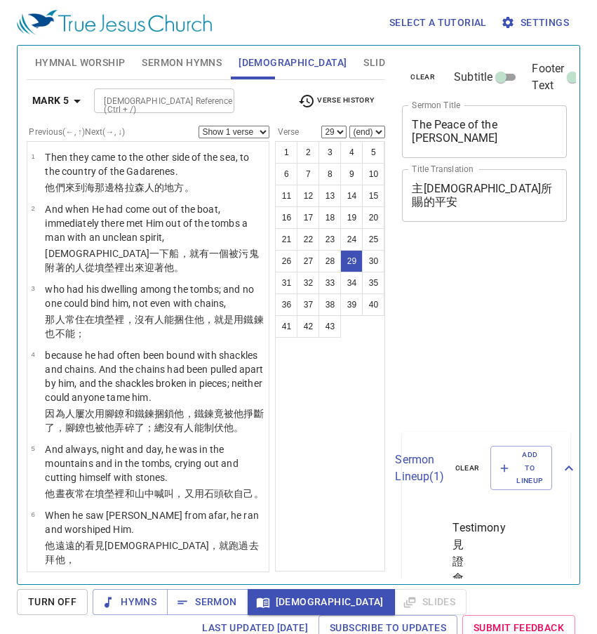
select select "29"
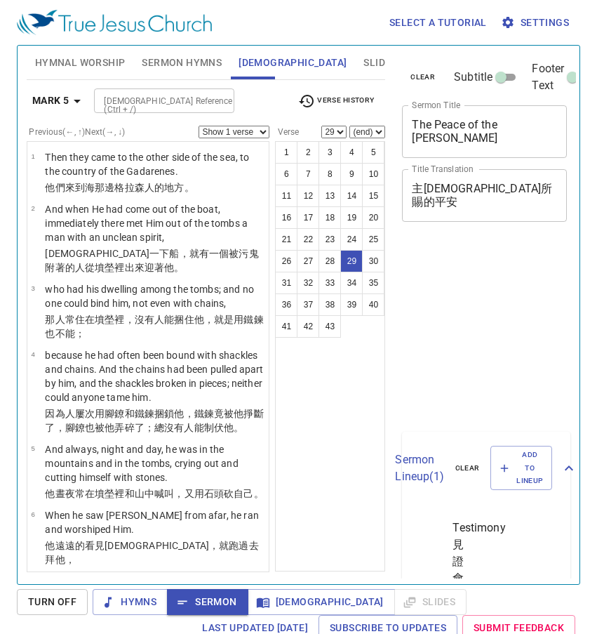
select select "29"
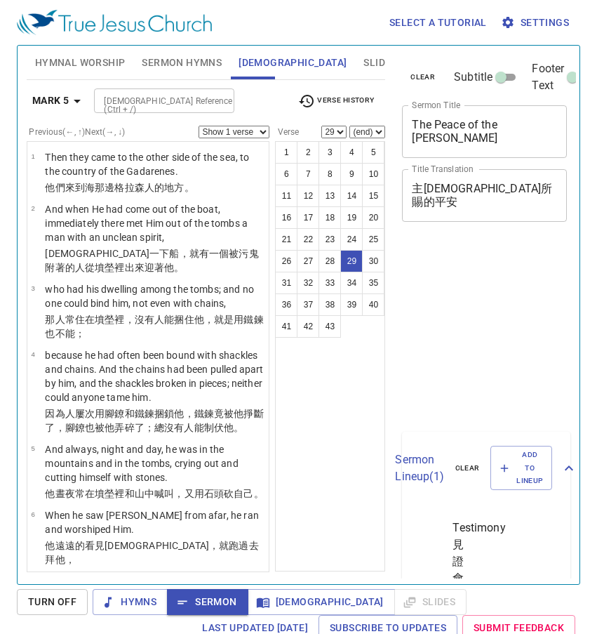
scroll to position [6, 0]
select select "29"
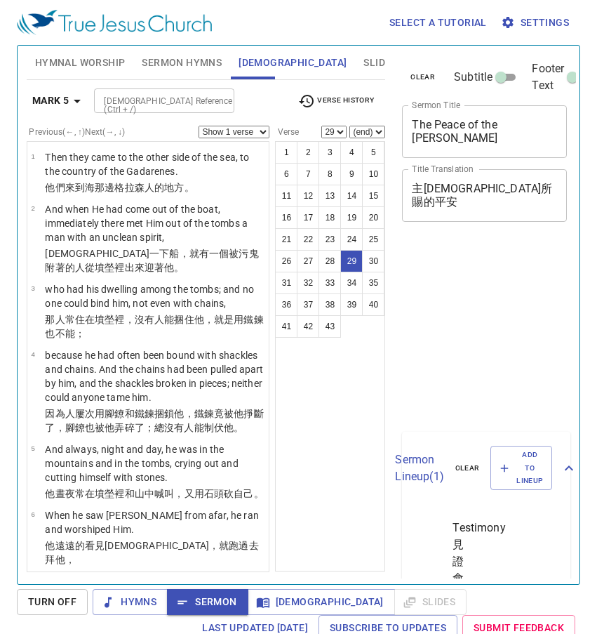
select select "29"
